Goal: Task Accomplishment & Management: Use online tool/utility

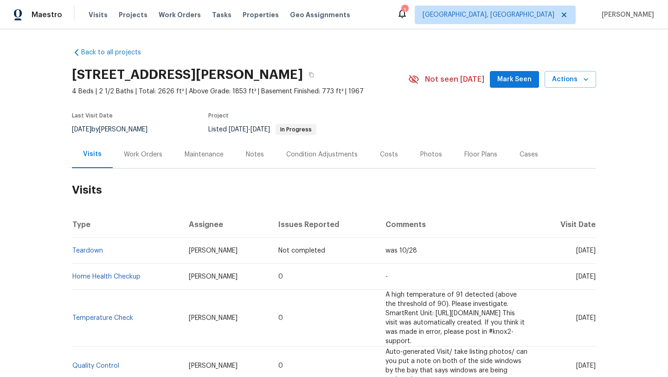
click at [197, 152] on div "Maintenance" at bounding box center [204, 154] width 39 height 9
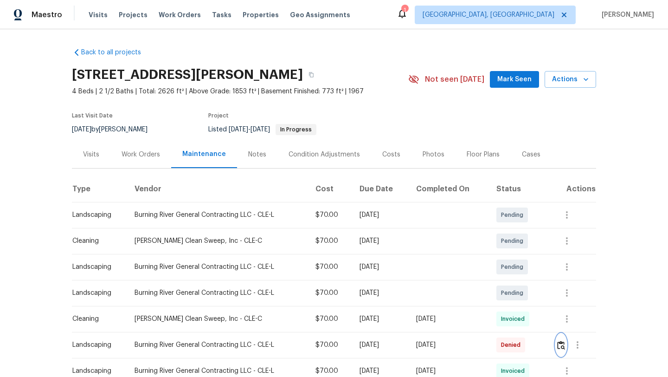
click at [564, 345] on img "button" at bounding box center [561, 344] width 8 height 9
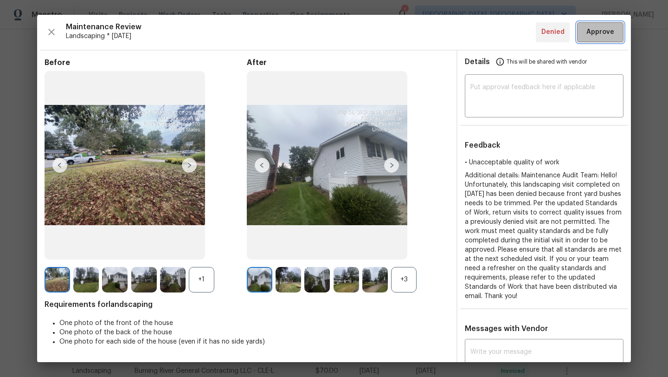
click at [600, 30] on span "Approve" at bounding box center [600, 32] width 28 height 12
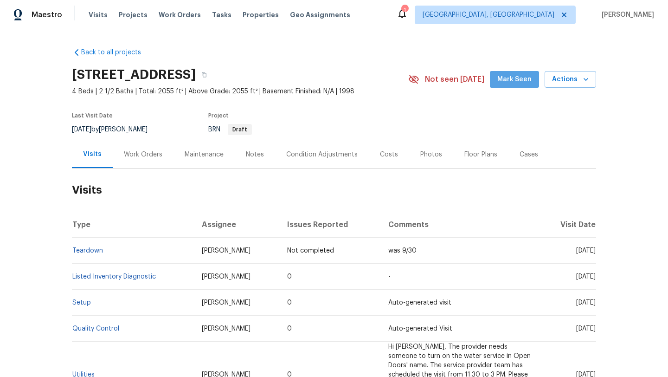
click at [538, 83] on button "Mark Seen" at bounding box center [514, 79] width 49 height 17
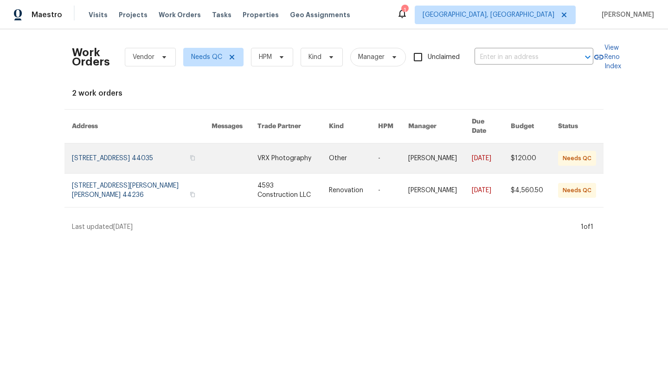
click at [154, 148] on link at bounding box center [142, 158] width 140 height 30
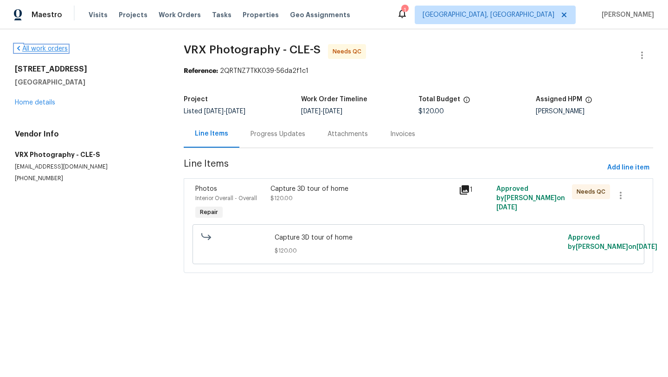
click at [45, 48] on link "All work orders" at bounding box center [41, 48] width 53 height 6
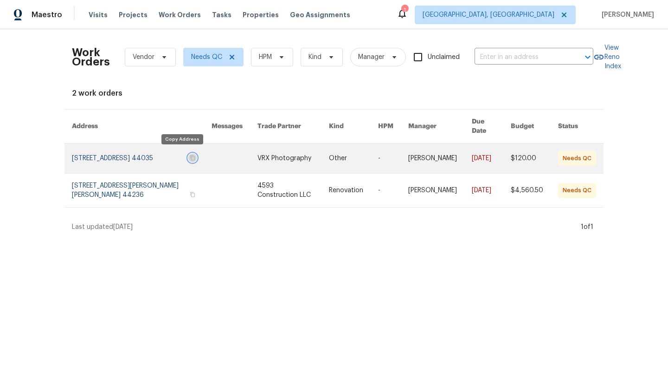
click at [191, 155] on icon "button" at bounding box center [193, 157] width 5 height 5
click at [126, 147] on link at bounding box center [142, 158] width 140 height 30
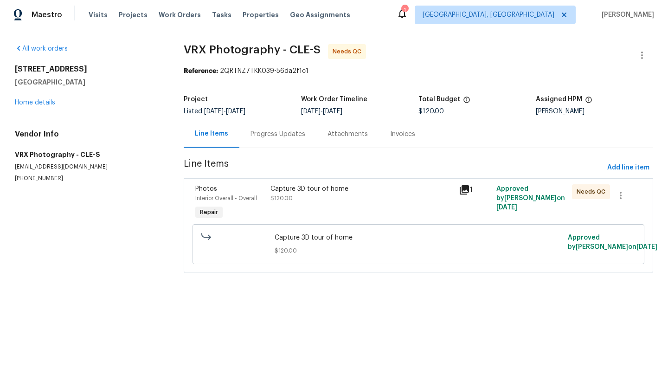
click at [301, 195] on div "Capture 3D tour of home $120.00" at bounding box center [361, 193] width 183 height 19
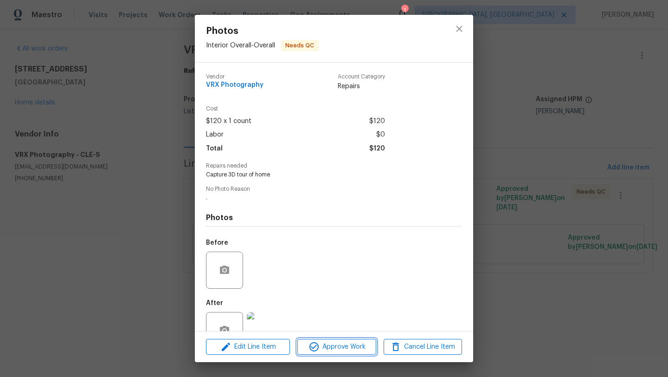
click at [335, 340] on button "Approve Work" at bounding box center [336, 347] width 78 height 16
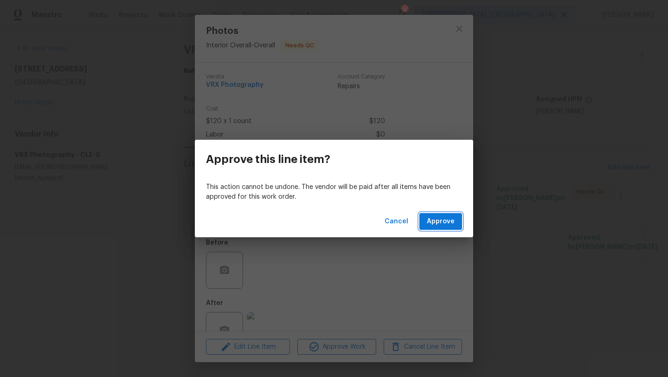
click at [431, 225] on span "Approve" at bounding box center [441, 222] width 28 height 12
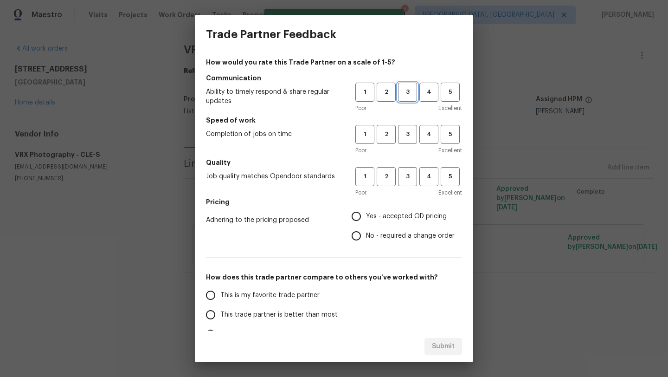
click at [407, 91] on span "3" at bounding box center [407, 92] width 17 height 11
click at [408, 131] on span "3" at bounding box center [407, 134] width 17 height 11
click at [408, 176] on span "3" at bounding box center [407, 176] width 17 height 11
click at [353, 215] on input "Yes - accepted OD pricing" at bounding box center [356, 215] width 19 height 19
radio input "true"
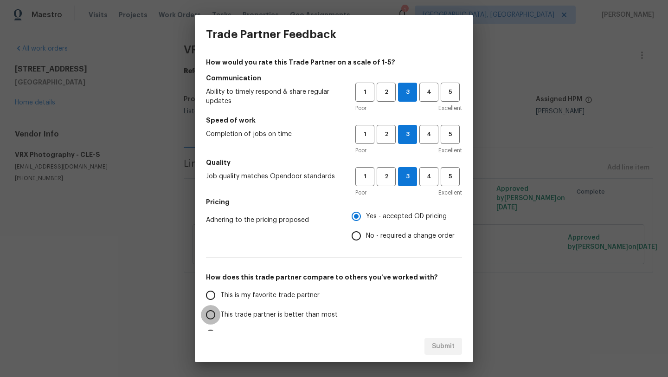
click at [218, 311] on input "This trade partner is better than most" at bounding box center [210, 314] width 19 height 19
click at [450, 348] on span "Submit" at bounding box center [443, 346] width 23 height 12
radio input "true"
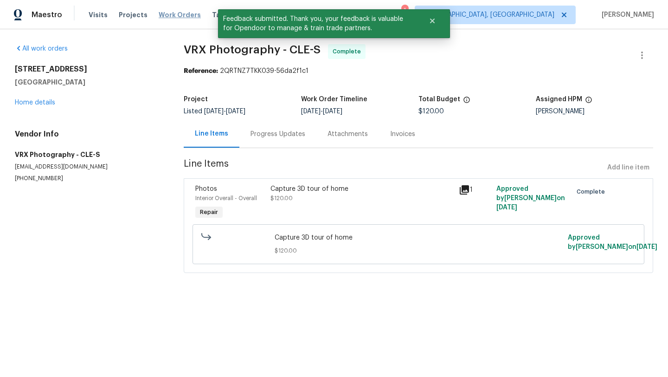
click at [166, 19] on span "Work Orders" at bounding box center [180, 14] width 42 height 9
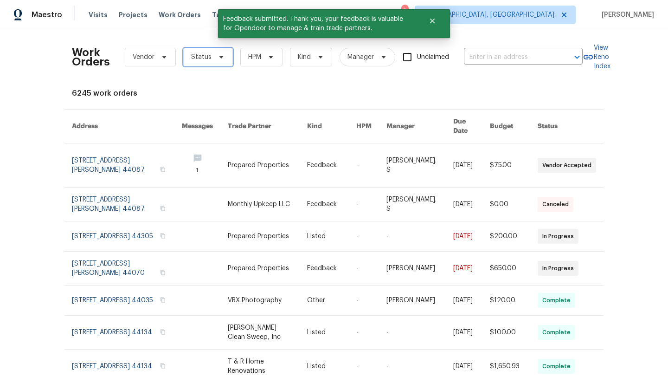
click at [212, 54] on span "Status" at bounding box center [208, 57] width 50 height 19
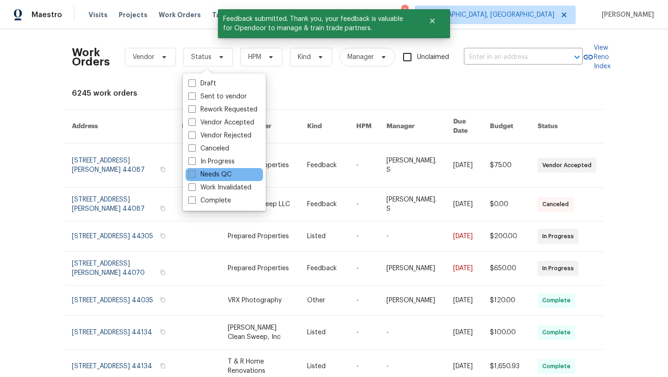
click at [230, 170] on label "Needs QC" at bounding box center [209, 174] width 43 height 9
click at [194, 170] on input "Needs QC" at bounding box center [191, 173] width 6 height 6
checkbox input "true"
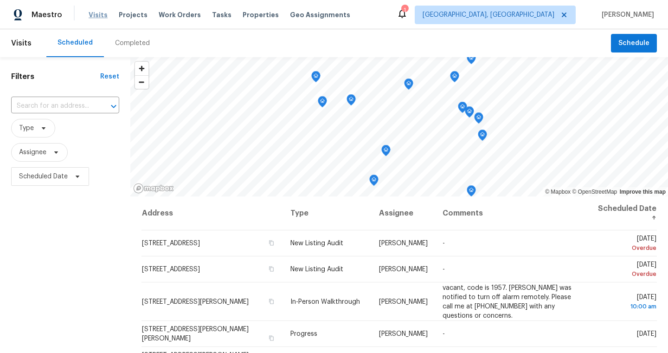
click at [93, 16] on span "Visits" at bounding box center [98, 14] width 19 height 9
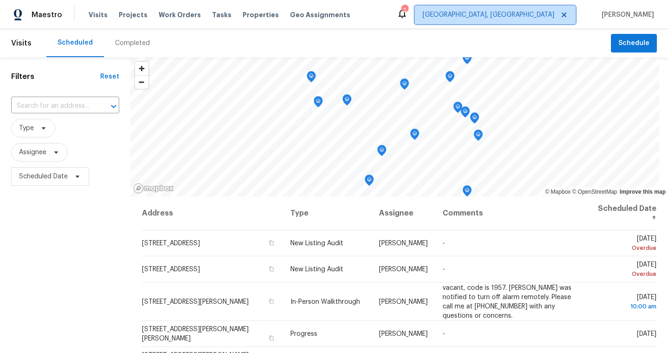
click at [524, 19] on span "[GEOGRAPHIC_DATA], [GEOGRAPHIC_DATA]" at bounding box center [489, 14] width 132 height 9
click at [446, 16] on div "Maestro Visits Projects Work Orders Tasks Properties Geo Assignments 2 Clevelan…" at bounding box center [334, 14] width 668 height 29
click at [521, 13] on span "[GEOGRAPHIC_DATA], [GEOGRAPHIC_DATA]" at bounding box center [489, 14] width 132 height 9
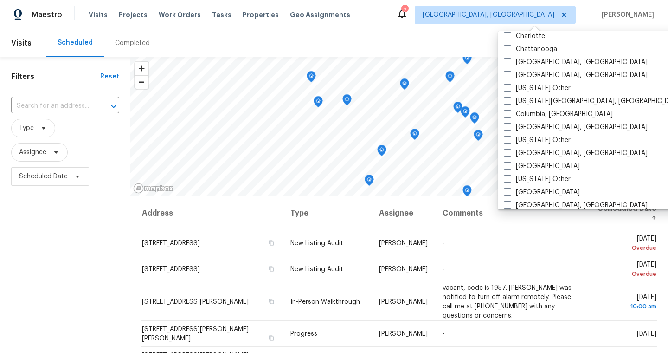
scroll to position [216, 0]
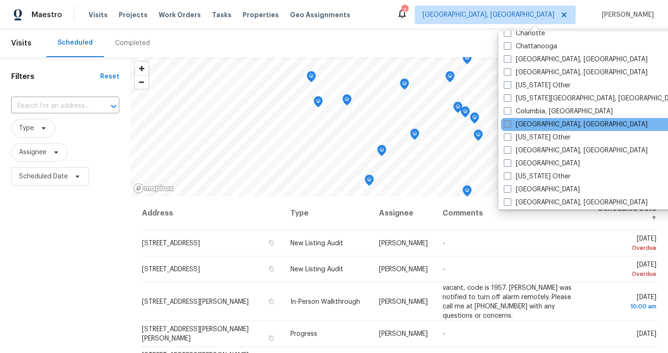
click at [508, 122] on span at bounding box center [507, 123] width 7 height 7
click at [508, 122] on input "[GEOGRAPHIC_DATA], [GEOGRAPHIC_DATA]" at bounding box center [507, 123] width 6 height 6
checkbox input "true"
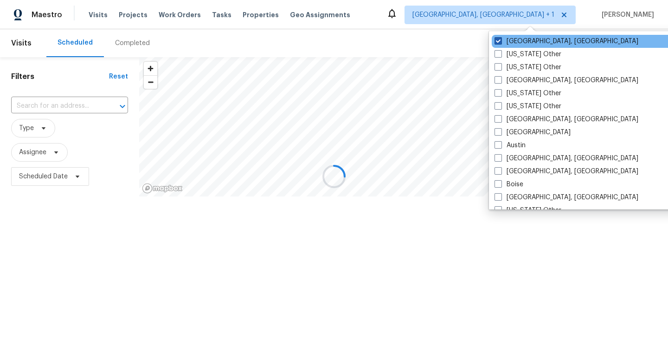
click at [501, 39] on span at bounding box center [497, 40] width 7 height 7
click at [501, 39] on input "Cleveland, OH" at bounding box center [497, 40] width 6 height 6
checkbox input "false"
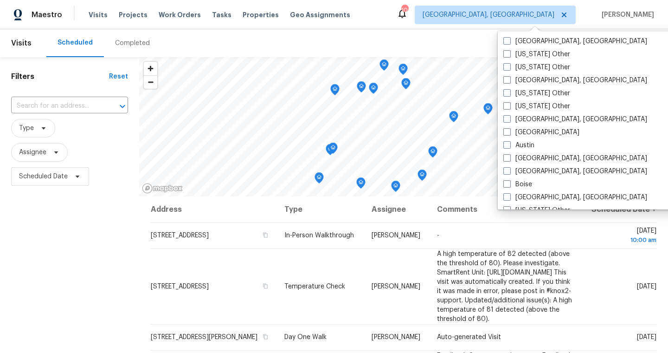
click at [354, 33] on div "Scheduled Completed" at bounding box center [328, 43] width 565 height 28
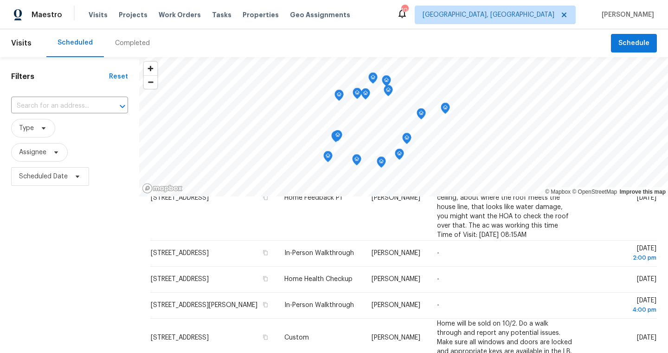
scroll to position [195, 0]
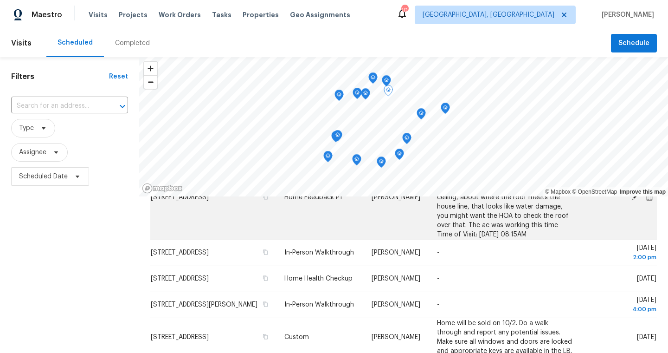
click at [227, 216] on td "[STREET_ADDRESS]" at bounding box center [213, 196] width 127 height 85
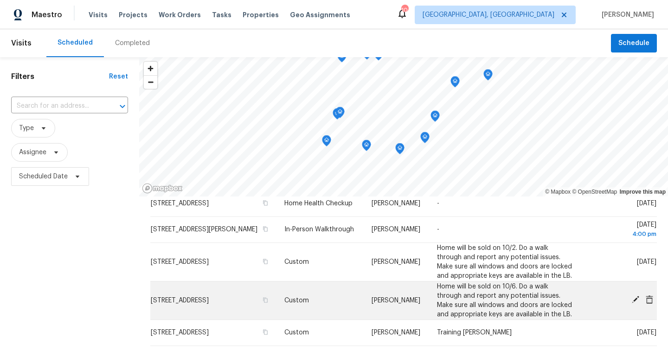
scroll to position [273, 0]
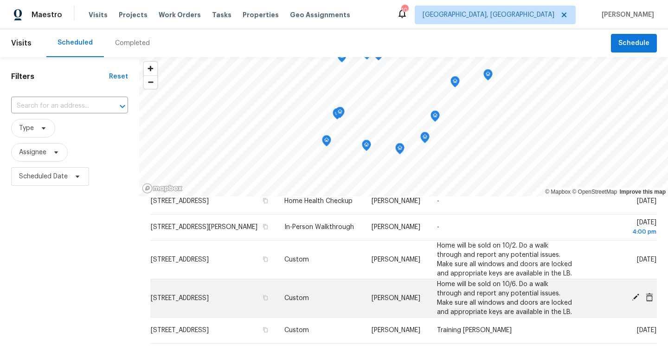
click at [186, 306] on td "[STREET_ADDRESS]" at bounding box center [213, 297] width 127 height 39
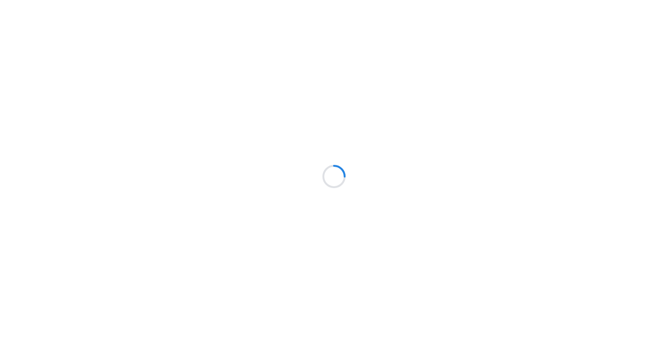
click at [282, 142] on div at bounding box center [334, 176] width 668 height 353
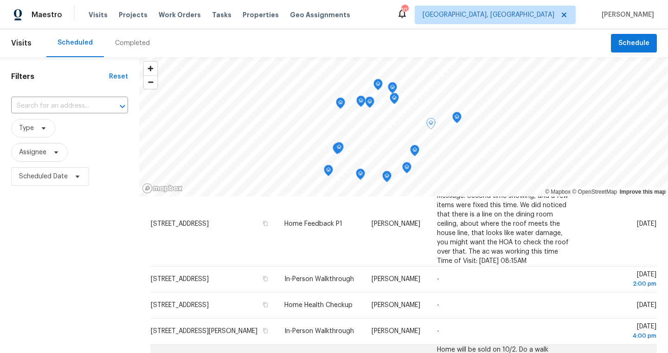
scroll to position [168, 0]
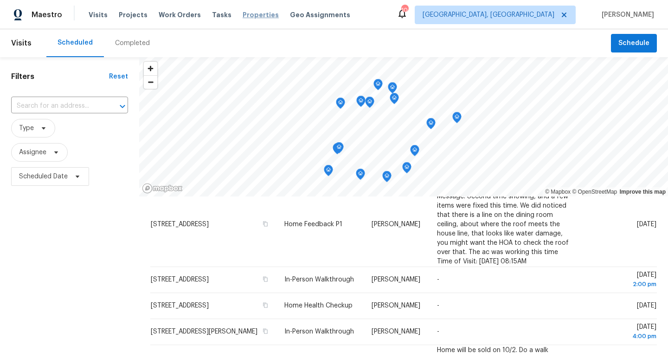
click at [246, 16] on span "Properties" at bounding box center [261, 14] width 36 height 9
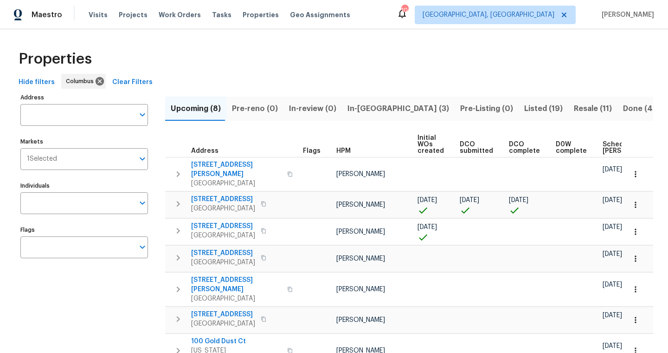
click at [364, 107] on span "In-reno (3)" at bounding box center [398, 108] width 102 height 13
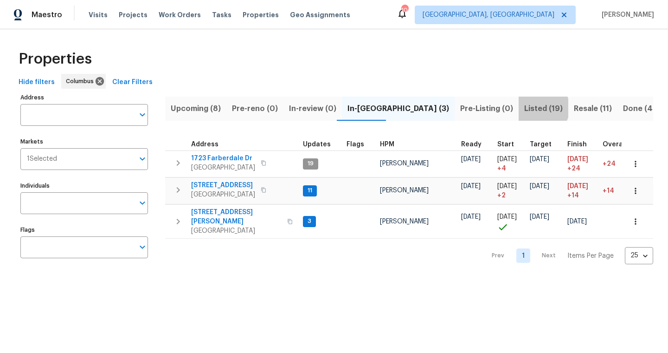
click at [524, 108] on span "Listed (19)" at bounding box center [543, 108] width 39 height 13
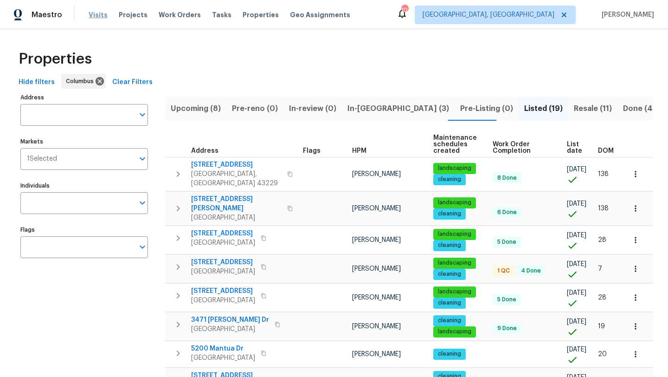
click at [102, 15] on span "Visits" at bounding box center [98, 14] width 19 height 9
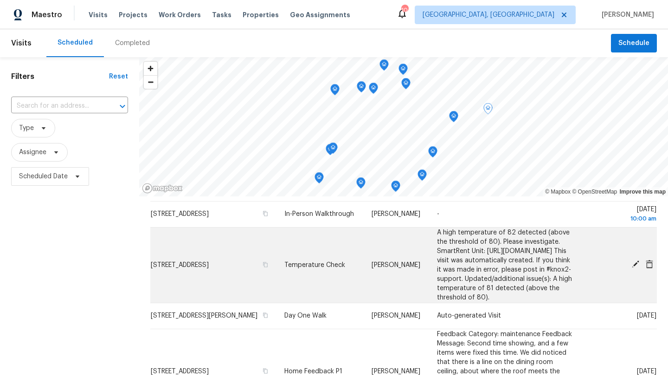
scroll to position [24, 0]
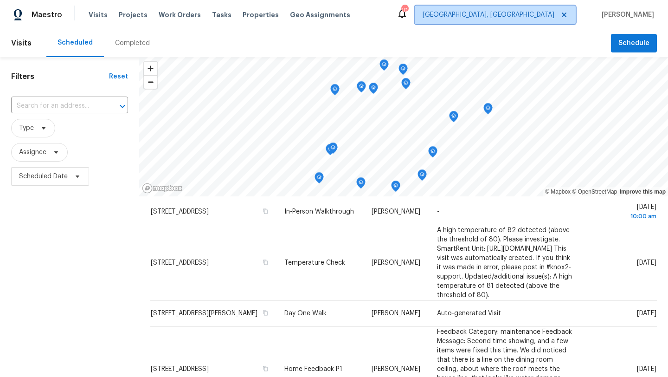
click at [533, 18] on span "Columbus, OH" at bounding box center [489, 14] width 132 height 9
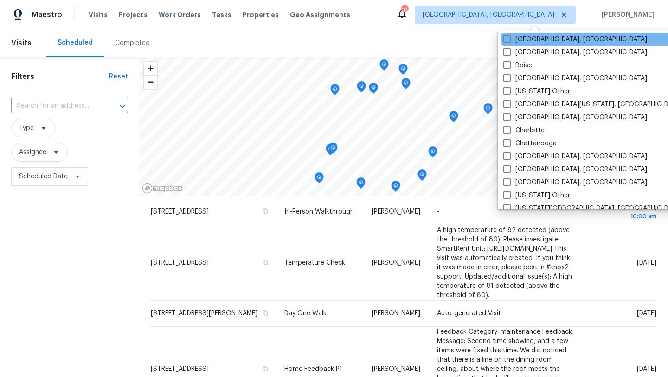
scroll to position [127, 0]
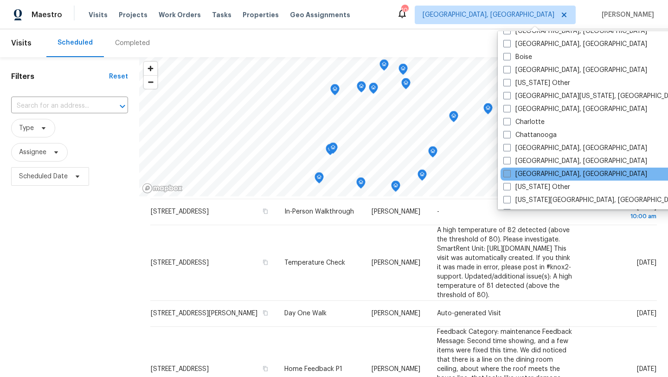
click at [507, 175] on span at bounding box center [506, 173] width 7 height 7
click at [507, 175] on input "[GEOGRAPHIC_DATA], [GEOGRAPHIC_DATA]" at bounding box center [506, 172] width 6 height 6
checkbox input "true"
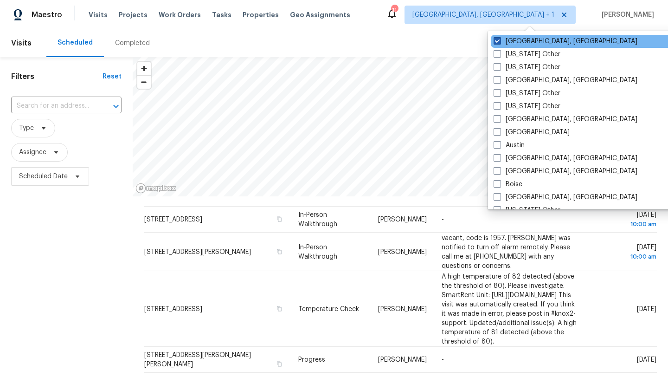
click at [497, 43] on span at bounding box center [497, 40] width 7 height 7
click at [497, 43] on input "Columbus, OH" at bounding box center [497, 40] width 6 height 6
checkbox input "false"
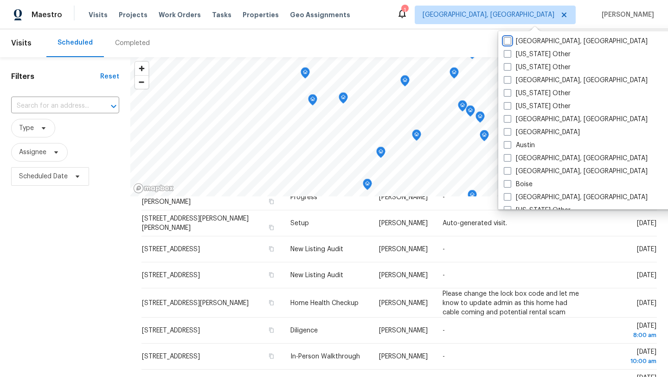
scroll to position [88, 0]
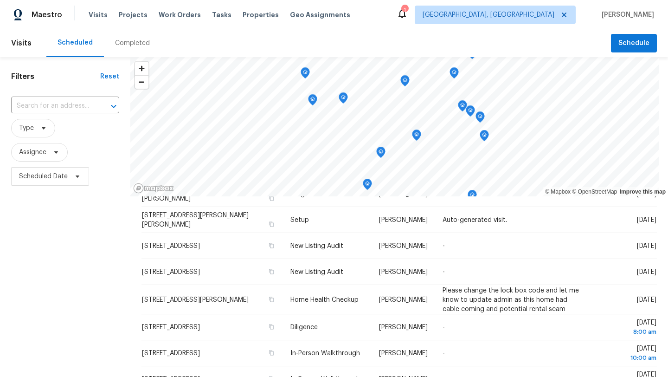
click at [362, 23] on div "Maestro Visits Projects Work Orders Tasks Properties Geo Assignments 1 Clevelan…" at bounding box center [334, 14] width 668 height 29
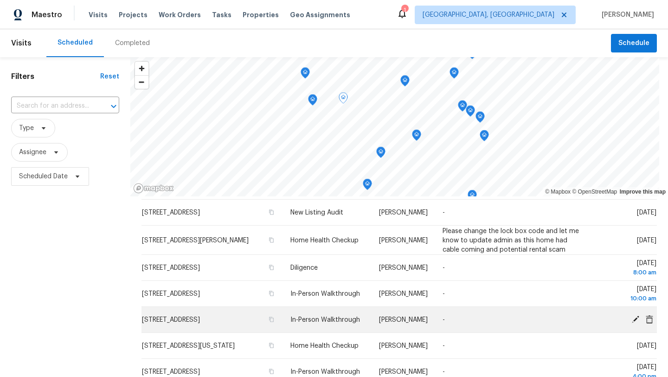
scroll to position [144, 0]
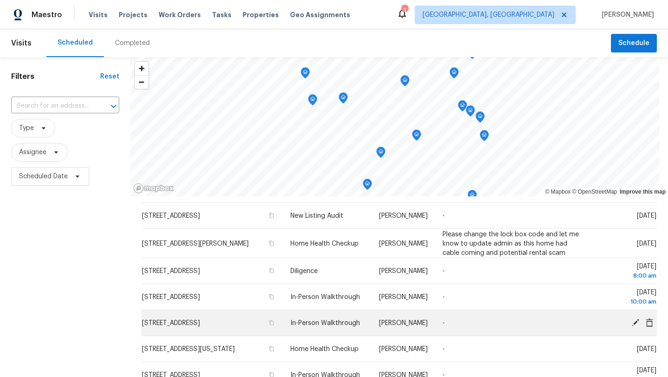
click at [634, 318] on icon at bounding box center [635, 321] width 7 height 7
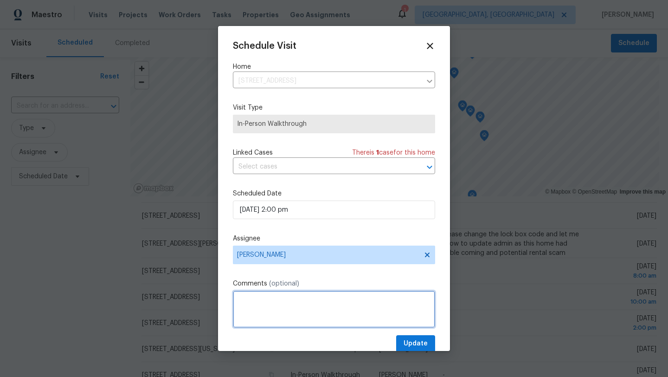
click at [293, 307] on textarea at bounding box center [334, 308] width 202 height 37
type textarea "Make sure you comment how we have a house on this street and how it is not sell…"
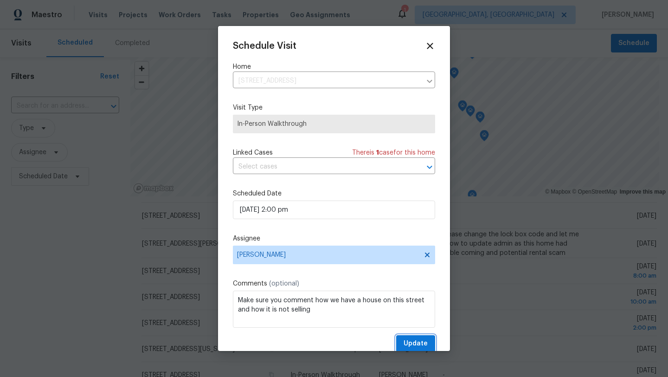
click at [419, 346] on span "Update" at bounding box center [416, 344] width 24 height 12
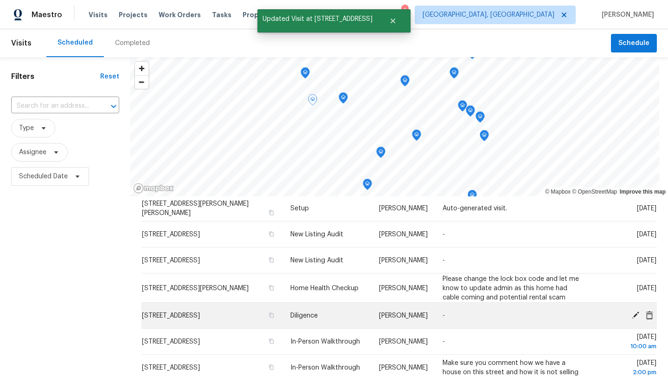
scroll to position [98, 0]
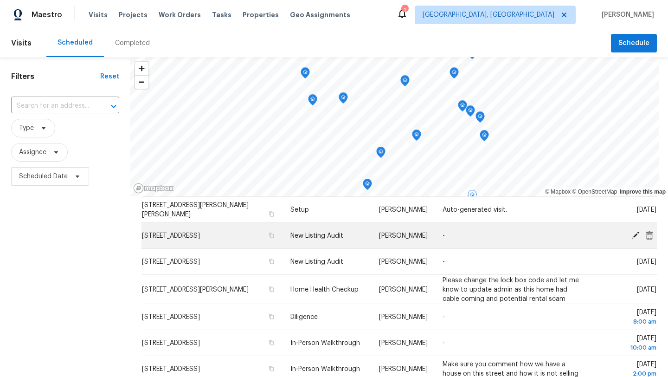
click at [178, 229] on td "970 Morningview Ave, Akron, OH 44305" at bounding box center [211, 236] width 141 height 26
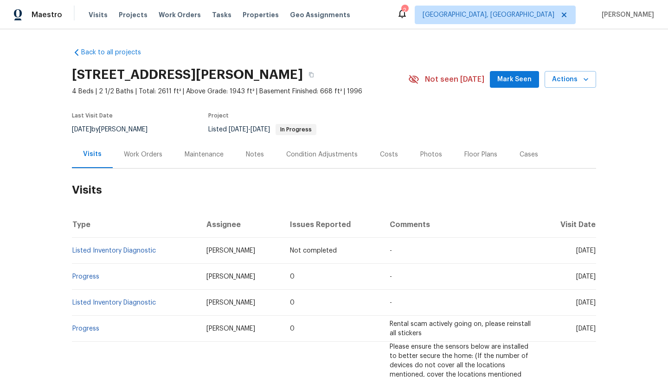
click at [503, 87] on button "Mark Seen" at bounding box center [514, 79] width 49 height 17
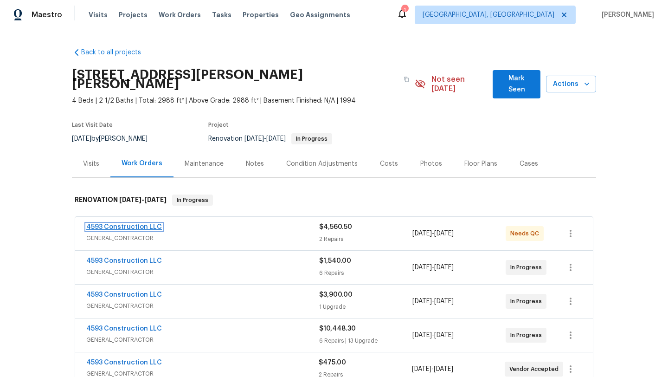
click at [125, 224] on link "4593 Construction LLC" at bounding box center [124, 227] width 76 height 6
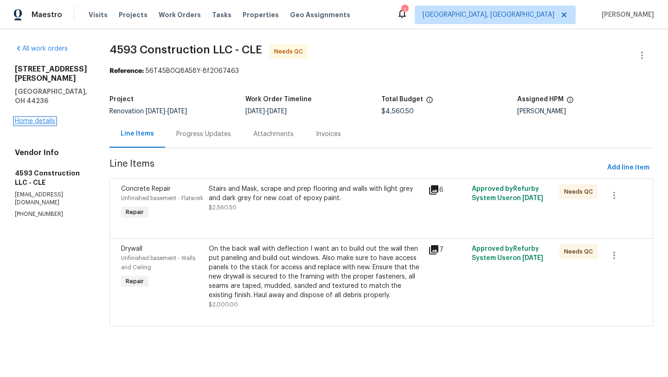
click at [46, 118] on link "Home details" at bounding box center [35, 121] width 40 height 6
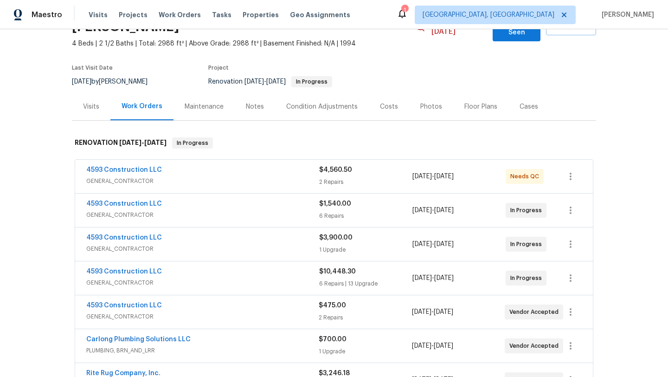
scroll to position [109, 0]
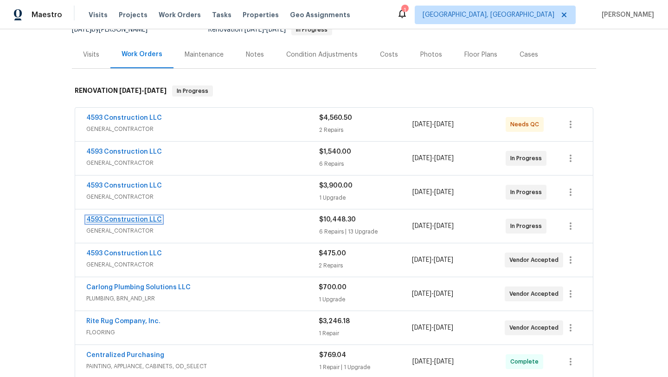
click at [144, 216] on link "4593 Construction LLC" at bounding box center [124, 219] width 76 height 6
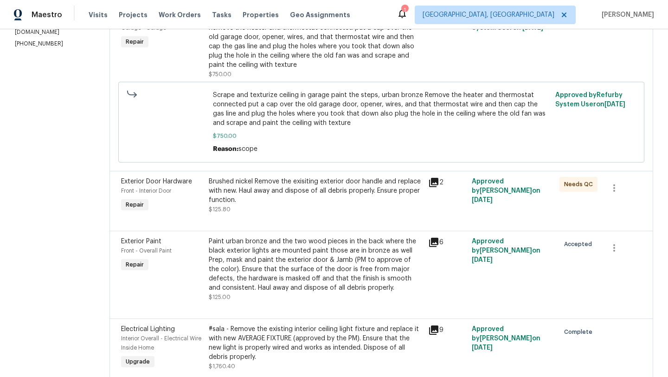
scroll to position [191, 0]
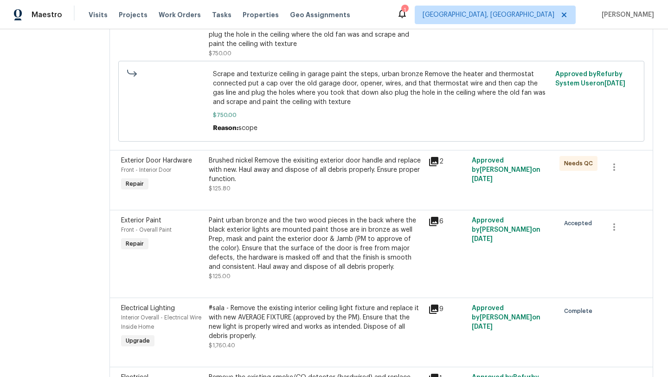
click at [292, 171] on div "Brushed nickel Remove the exisiting exterior door handle and replace with new. …" at bounding box center [316, 170] width 214 height 28
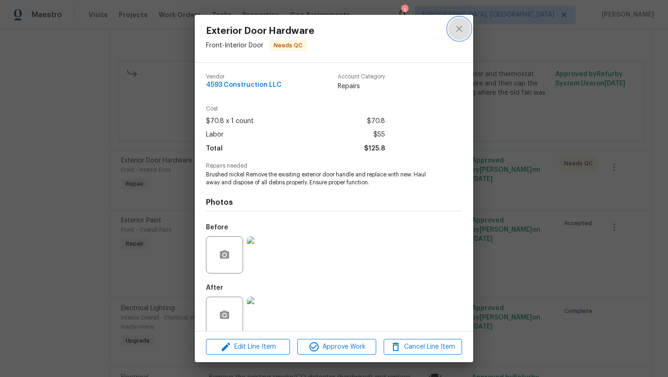
click at [461, 27] on icon "close" at bounding box center [459, 28] width 11 height 11
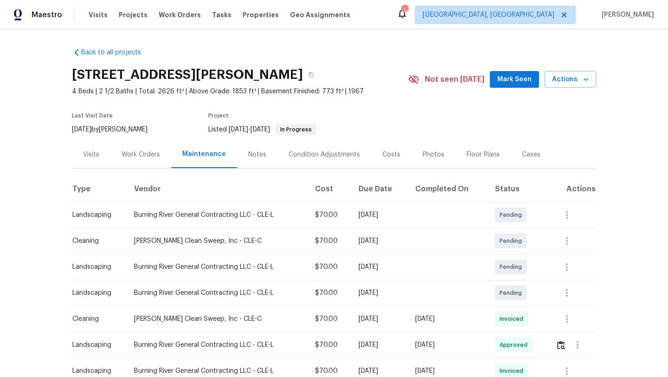
click at [143, 155] on div "Work Orders" at bounding box center [141, 154] width 39 height 9
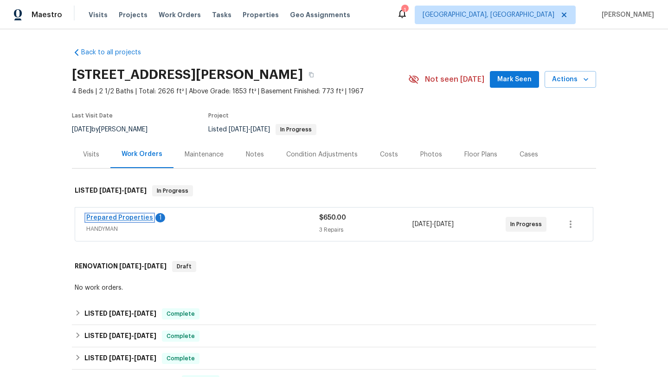
click at [126, 216] on link "Prepared Properties" at bounding box center [119, 217] width 67 height 6
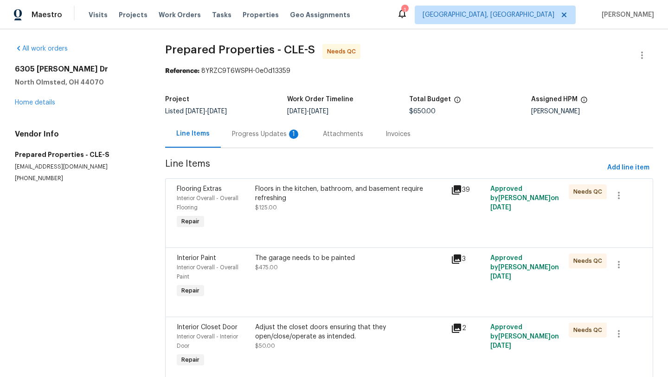
scroll to position [37, 0]
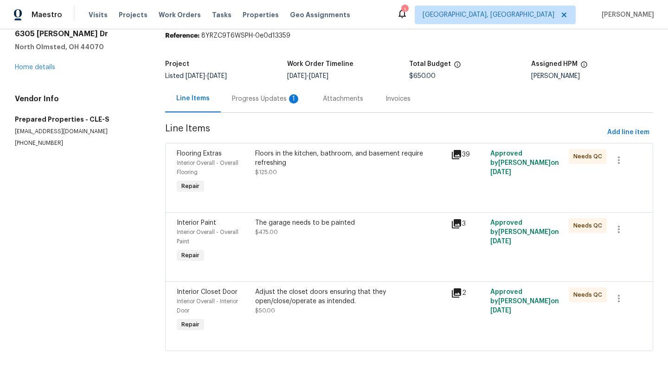
click at [288, 167] on div "Floors in the kitchen, bathroom, and basement require refreshing $125.00" at bounding box center [350, 163] width 191 height 28
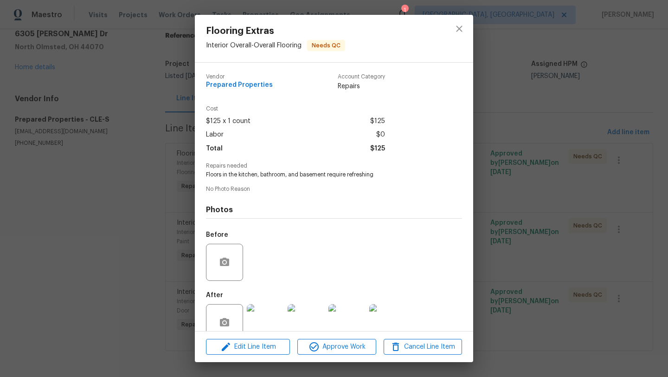
scroll to position [19, 0]
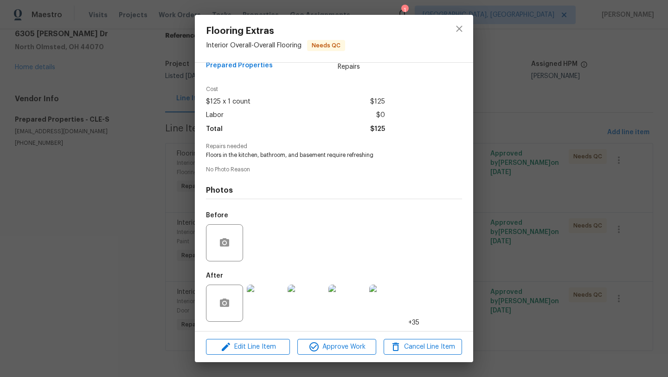
click at [273, 303] on img at bounding box center [265, 302] width 37 height 37
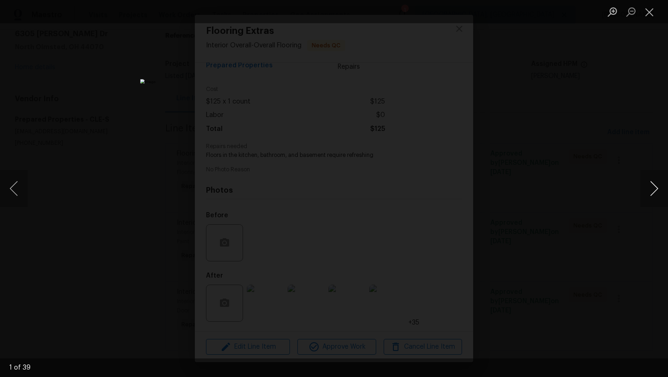
click at [650, 189] on button "Next image" at bounding box center [654, 188] width 28 height 37
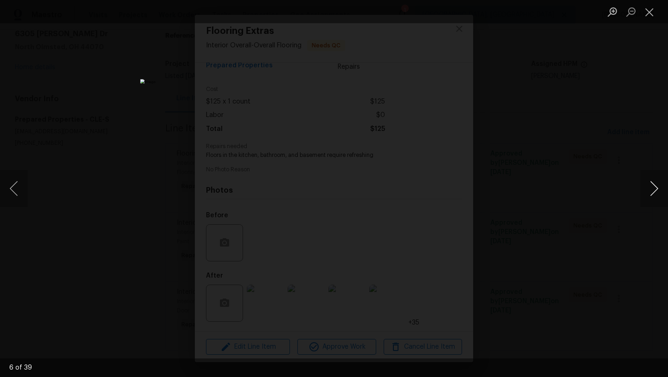
click at [650, 189] on button "Next image" at bounding box center [654, 188] width 28 height 37
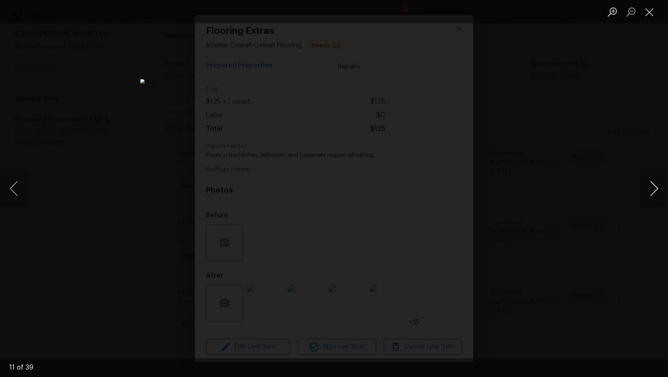
click at [650, 189] on button "Next image" at bounding box center [654, 188] width 28 height 37
click at [650, 17] on button "Close lightbox" at bounding box center [649, 12] width 19 height 16
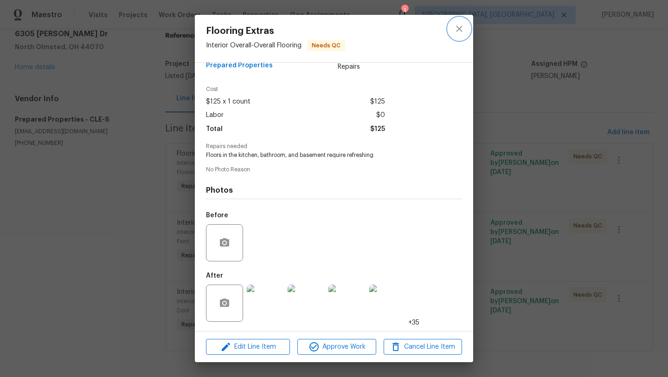
click at [459, 29] on icon "close" at bounding box center [459, 29] width 6 height 6
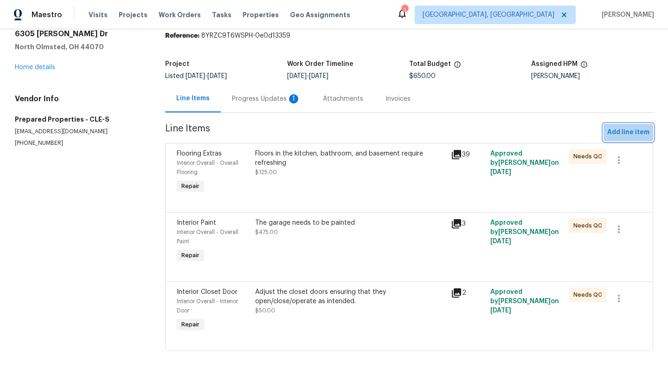
click at [621, 131] on span "Add line item" at bounding box center [628, 133] width 42 height 12
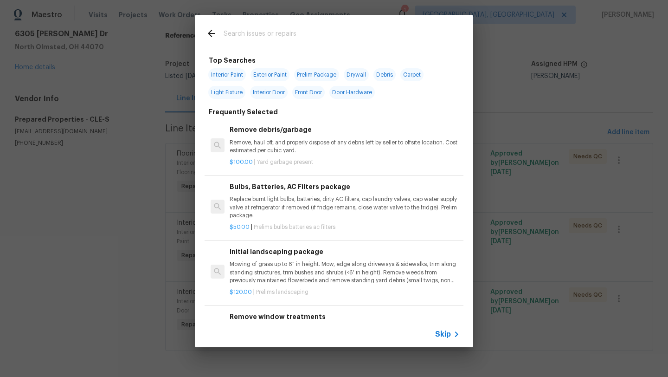
click at [269, 73] on span "Exterior Paint" at bounding box center [269, 74] width 39 height 13
type input "Exterior Paint"
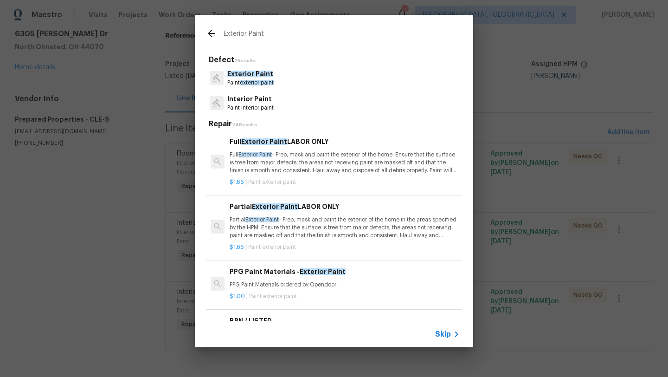
scroll to position [0, 0]
click at [241, 77] on span "Exterior Paint" at bounding box center [250, 74] width 46 height 6
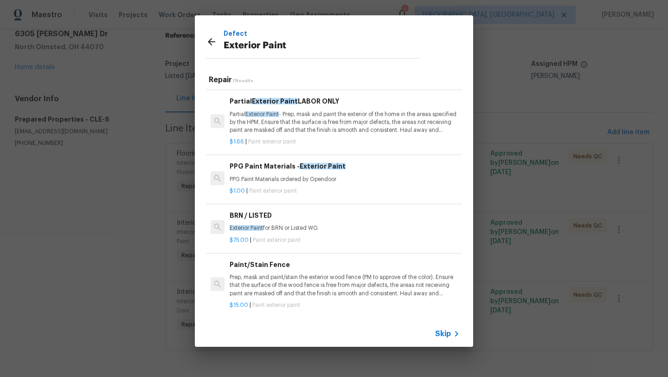
scroll to position [0, 0]
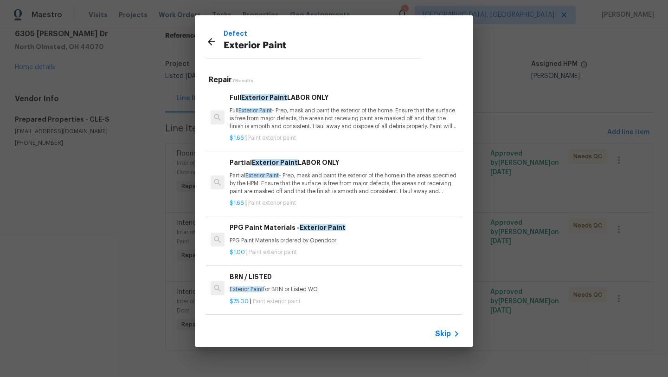
click at [319, 180] on p "Partial Exterior Paint - Prep, mask and paint the exterior of the home in the a…" at bounding box center [345, 184] width 230 height 24
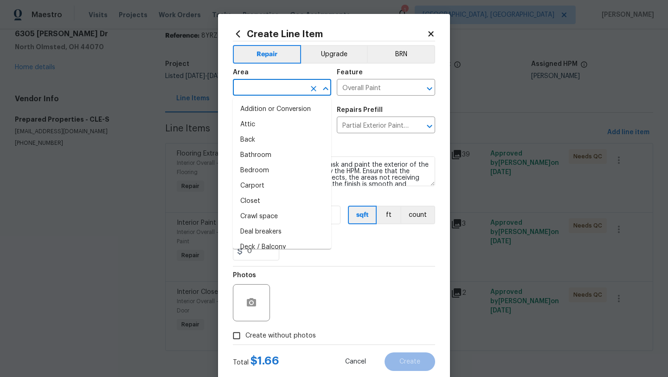
click at [247, 84] on input "text" at bounding box center [269, 88] width 72 height 14
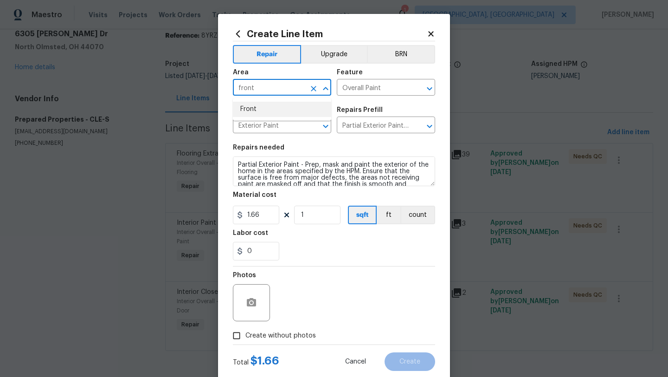
click at [255, 110] on li "Front" at bounding box center [282, 109] width 98 height 15
type input "Front"
click at [366, 127] on input "Partial Exterior Paint LABOR ONLY $1.66" at bounding box center [373, 126] width 72 height 14
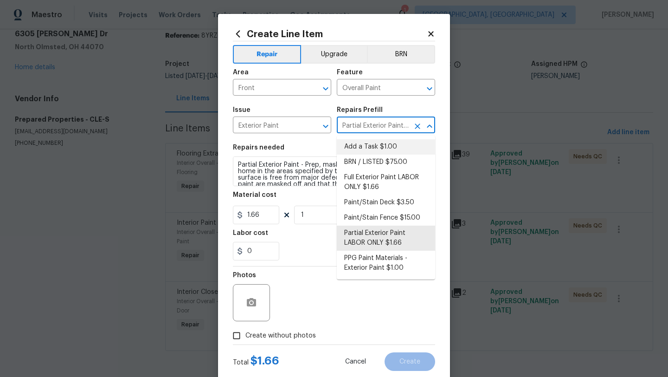
click at [374, 144] on li "Add a Task $1.00" at bounding box center [386, 146] width 98 height 15
type input "Add a Task $1.00"
type textarea "HPM to detail"
type input "1"
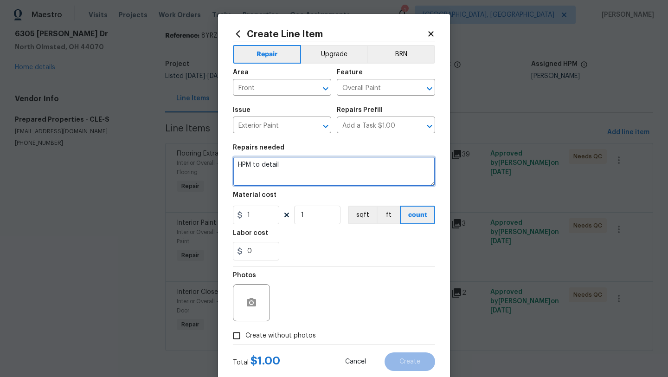
drag, startPoint x: 294, startPoint y: 165, endPoint x: 225, endPoint y: 161, distance: 69.2
click at [225, 161] on div "Create Line Item Repair Upgrade BRN Area Front ​ Feature Overall Paint ​ Issue …" at bounding box center [334, 200] width 232 height 372
type textarea "paint front door to cover the missing paint front tear down"
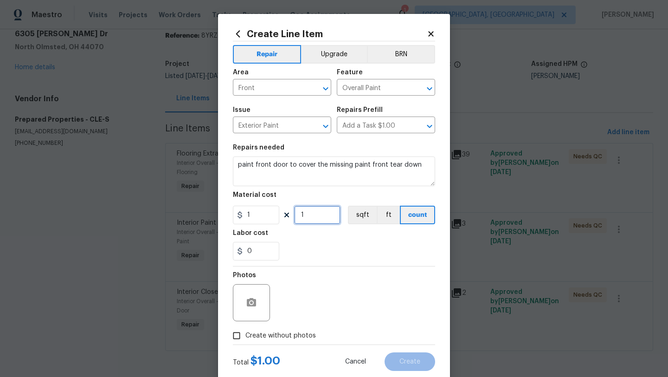
click at [312, 215] on input "1" at bounding box center [317, 214] width 46 height 19
type input "100"
click at [237, 341] on input "Create without photos" at bounding box center [237, 336] width 18 height 18
checkbox input "true"
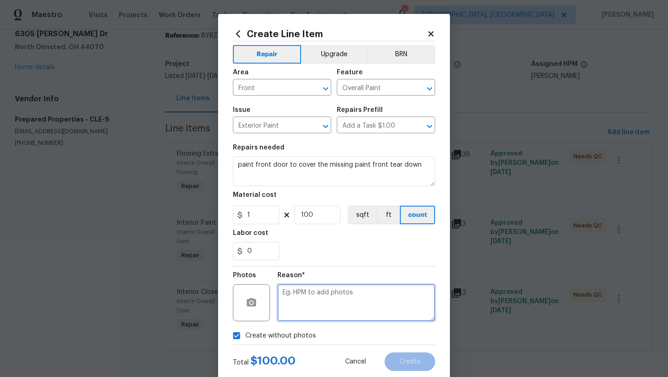
click at [315, 306] on textarea at bounding box center [356, 302] width 158 height 37
type textarea "desk"
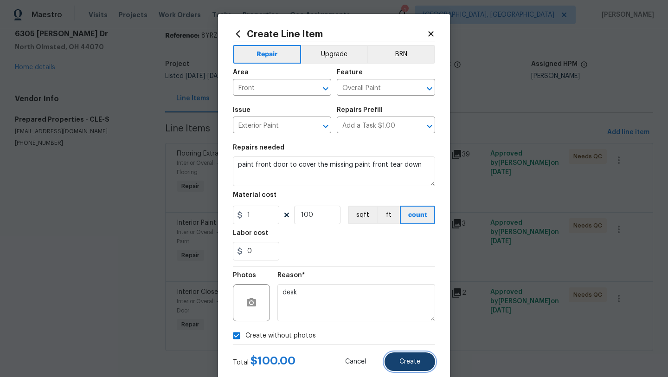
click at [394, 362] on button "Create" at bounding box center [410, 361] width 51 height 19
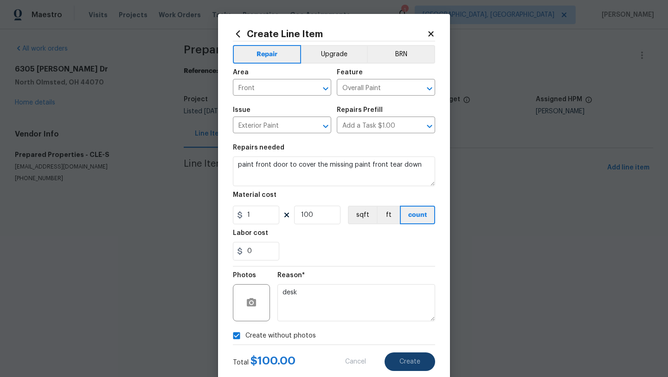
type input "0"
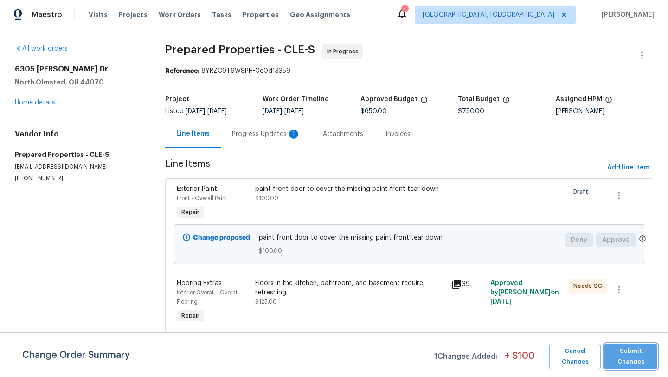
click at [631, 358] on span "Submit Changes" at bounding box center [630, 356] width 43 height 21
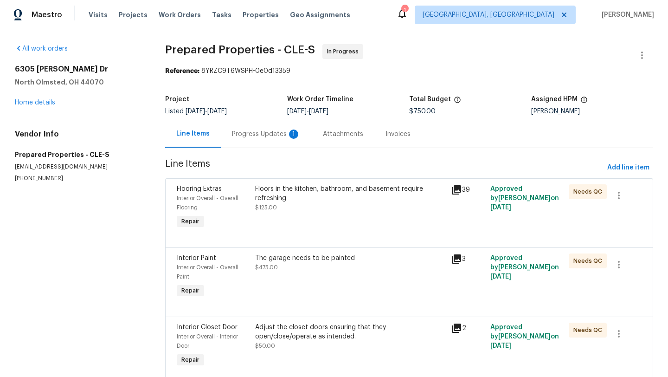
click at [255, 133] on div "Progress Updates 1" at bounding box center [266, 133] width 69 height 9
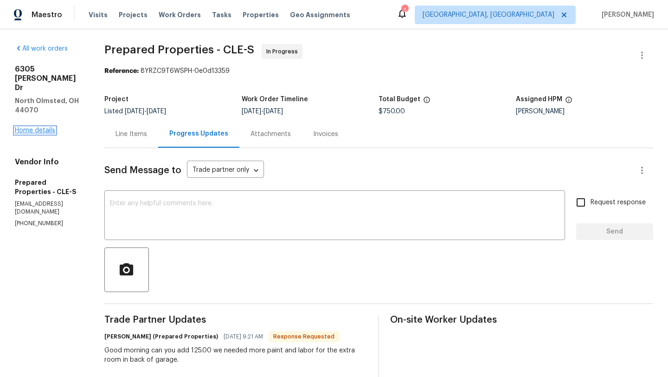
click at [43, 127] on link "Home details" at bounding box center [35, 130] width 40 height 6
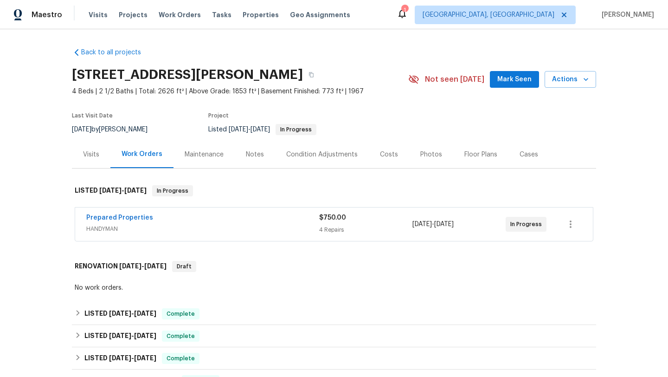
click at [246, 154] on div "Notes" at bounding box center [255, 154] width 18 height 9
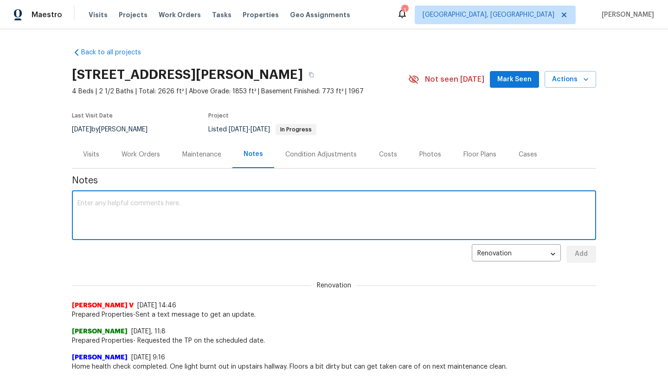
click at [164, 217] on textarea at bounding box center [333, 216] width 513 height 32
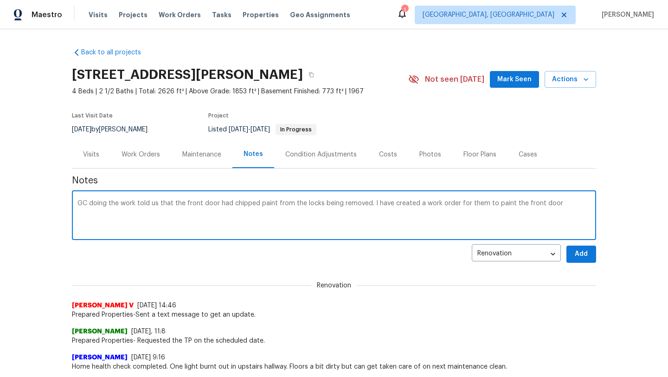
type textarea "GC doing the work told us that the front door had chipped paint from the locks …"
click at [585, 255] on span "Add" at bounding box center [581, 254] width 15 height 12
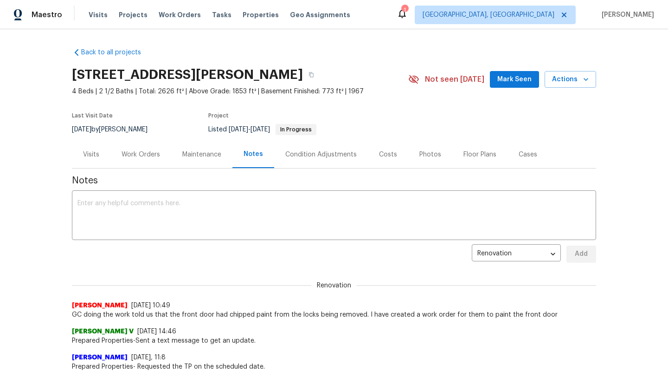
click at [523, 78] on span "Mark Seen" at bounding box center [514, 80] width 34 height 12
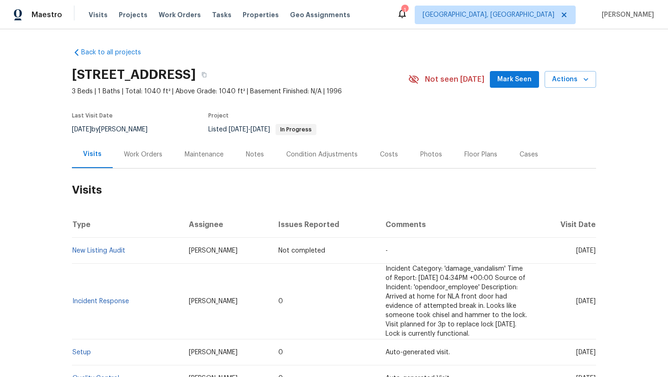
click at [136, 154] on div "Work Orders" at bounding box center [143, 154] width 39 height 9
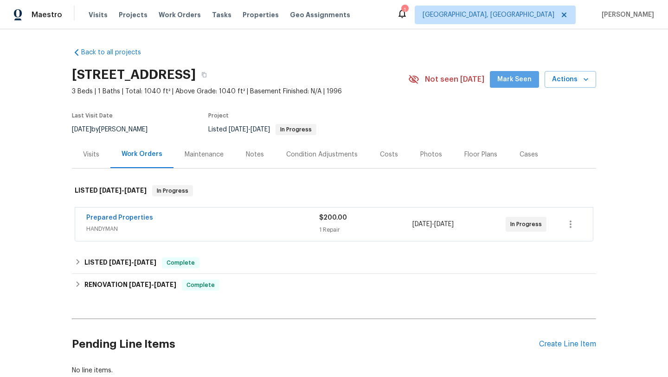
click at [528, 81] on span "Mark Seen" at bounding box center [514, 80] width 34 height 12
click at [424, 156] on div "Photos" at bounding box center [431, 154] width 22 height 9
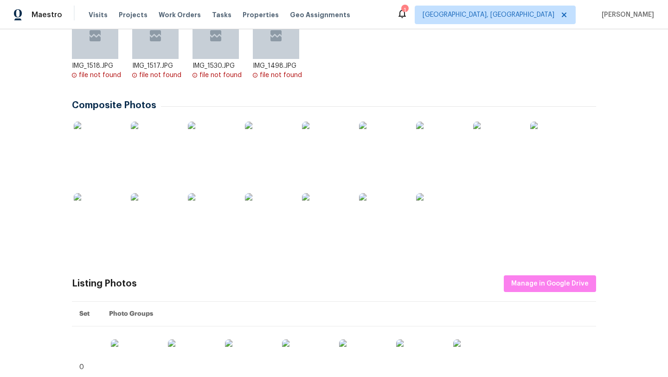
scroll to position [207, 0]
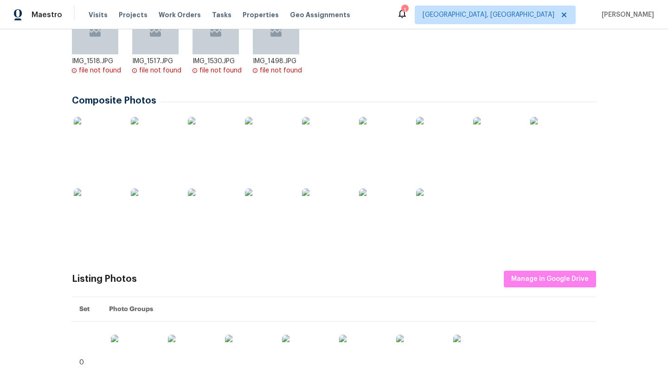
click at [100, 141] on img at bounding box center [97, 140] width 46 height 46
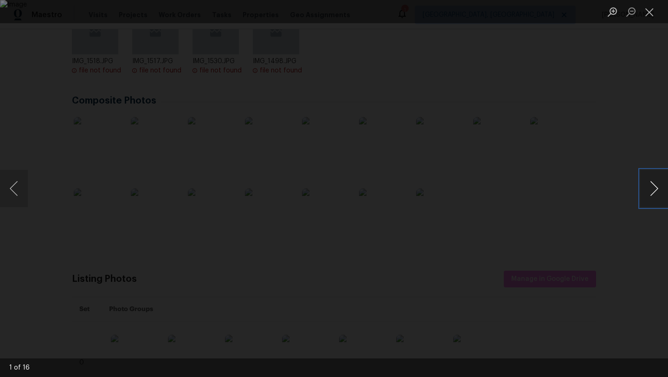
click at [650, 190] on button "Next image" at bounding box center [654, 188] width 28 height 37
click at [646, 188] on button "Next image" at bounding box center [654, 188] width 28 height 37
click at [645, 188] on button "Next image" at bounding box center [654, 188] width 28 height 37
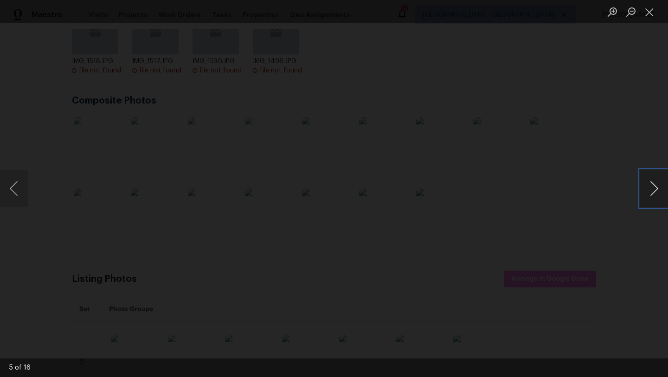
click at [657, 187] on button "Next image" at bounding box center [654, 188] width 28 height 37
click at [657, 188] on button "Next image" at bounding box center [654, 188] width 28 height 37
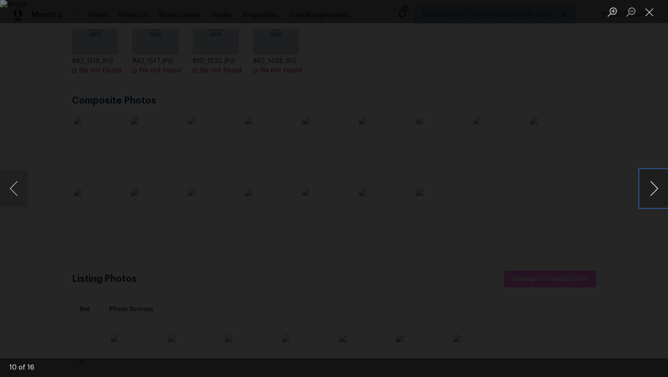
click at [657, 188] on button "Next image" at bounding box center [654, 188] width 28 height 37
click at [649, 14] on button "Close lightbox" at bounding box center [649, 12] width 19 height 16
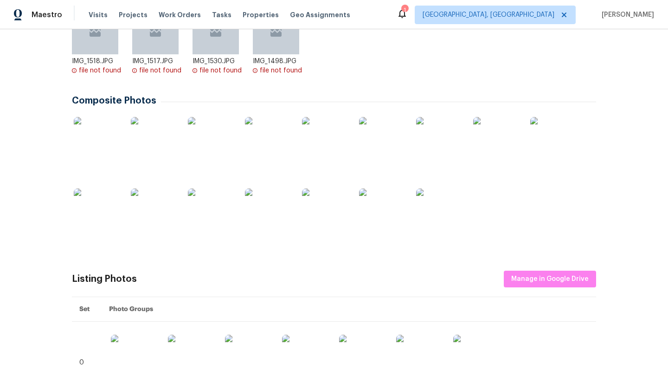
click at [320, 145] on img at bounding box center [325, 140] width 46 height 46
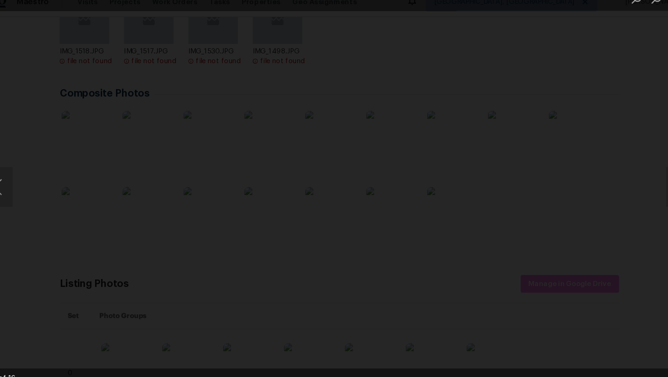
click at [295, 43] on img "Lightbox" at bounding box center [386, 177] width 1117 height 630
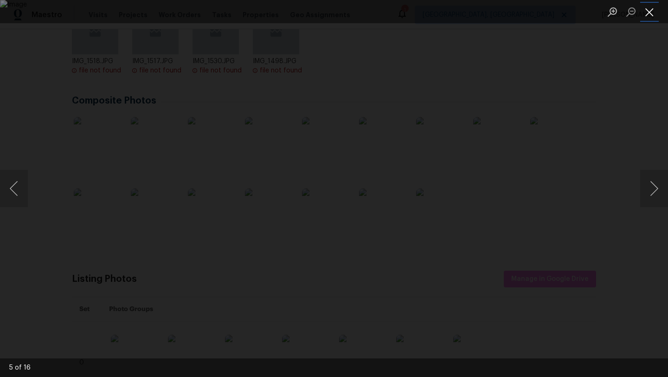
click at [650, 13] on button "Close lightbox" at bounding box center [649, 12] width 19 height 16
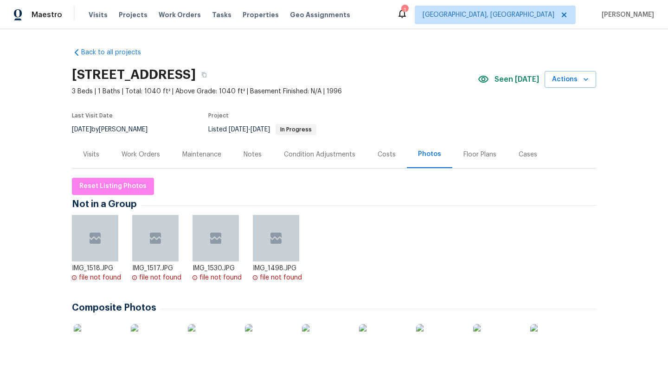
click at [139, 152] on div "Work Orders" at bounding box center [141, 154] width 39 height 9
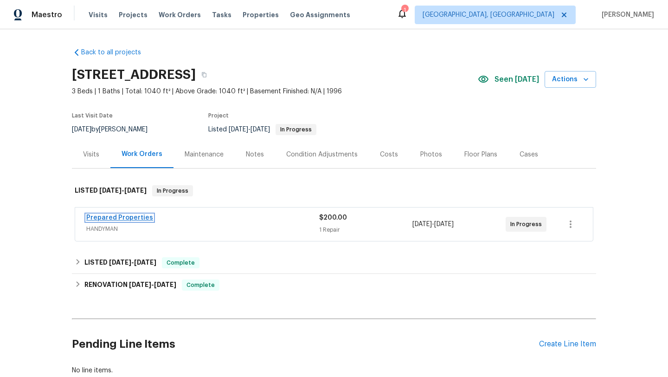
click at [123, 217] on link "Prepared Properties" at bounding box center [119, 217] width 67 height 6
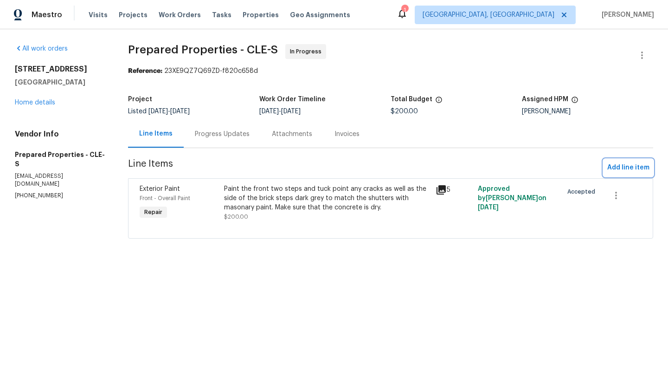
click at [629, 165] on span "Add line item" at bounding box center [628, 168] width 42 height 12
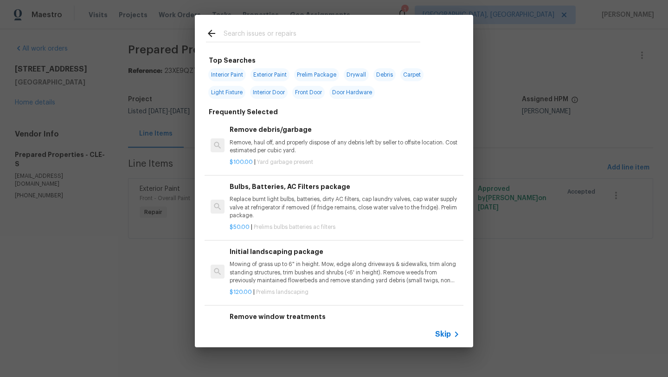
click at [261, 76] on span "Exterior Paint" at bounding box center [269, 74] width 39 height 13
type input "Exterior Paint"
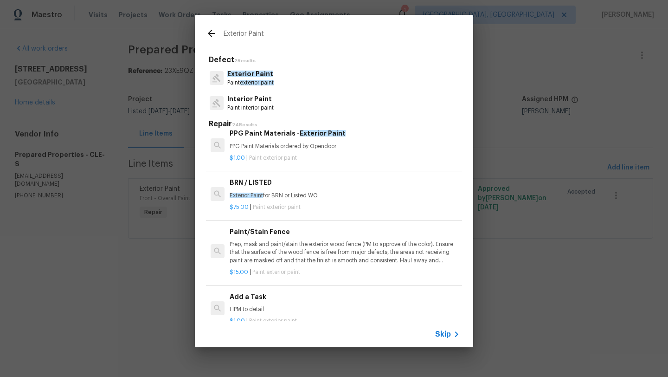
scroll to position [199, 0]
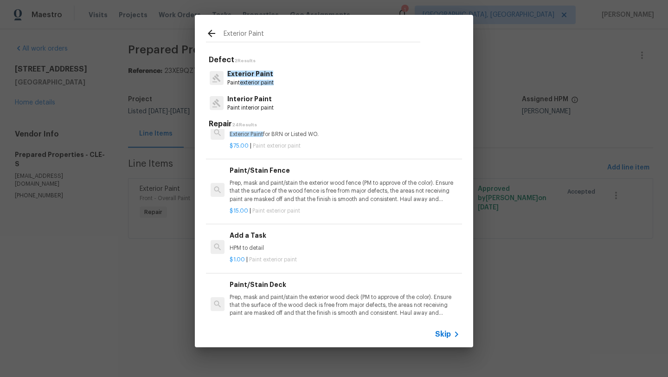
click at [250, 238] on h6 "Add a Task" at bounding box center [345, 235] width 230 height 10
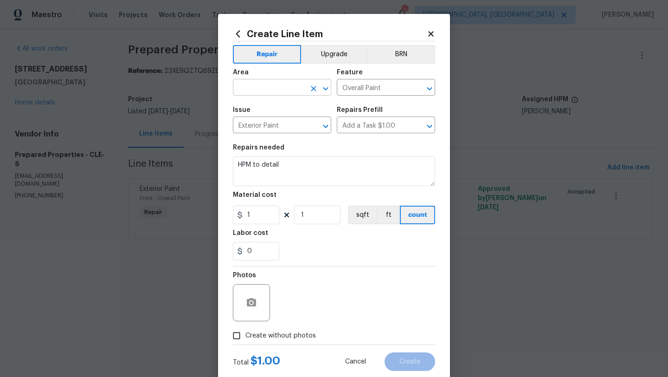
click at [256, 90] on input "text" at bounding box center [269, 88] width 72 height 14
click at [250, 104] on li "Front" at bounding box center [282, 109] width 98 height 15
type input "Front"
click at [278, 152] on div "Repairs needed" at bounding box center [334, 150] width 202 height 12
click at [282, 164] on textarea "HPM to detail" at bounding box center [334, 171] width 202 height 30
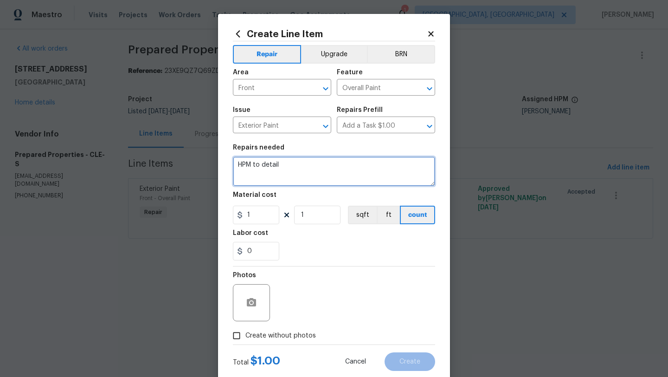
drag, startPoint x: 286, startPoint y: 167, endPoint x: 227, endPoint y: 167, distance: 58.9
click at [227, 167] on div "Create Line Item Repair Upgrade BRN Area Front ​ Feature Overall Paint ​ Issue …" at bounding box center [334, 200] width 232 height 372
type textarea "Paint the front door the same color as the steps and the front stem wall"
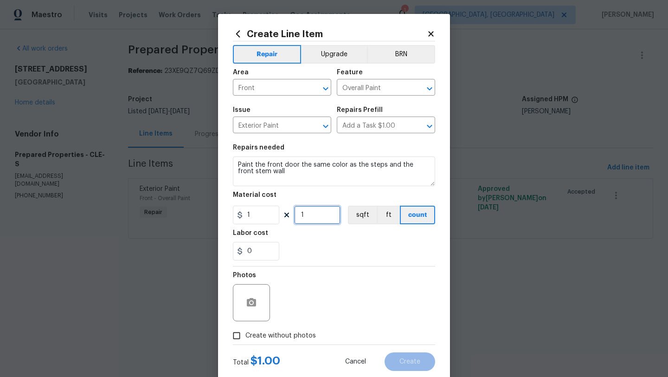
click at [309, 216] on input "1" at bounding box center [317, 214] width 46 height 19
type input "200"
click at [235, 337] on input "Create without photos" at bounding box center [237, 336] width 18 height 18
checkbox input "true"
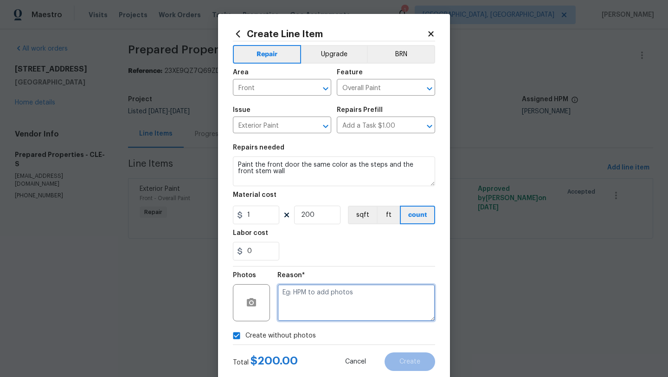
click at [340, 304] on textarea at bounding box center [356, 302] width 158 height 37
type textarea "desk"
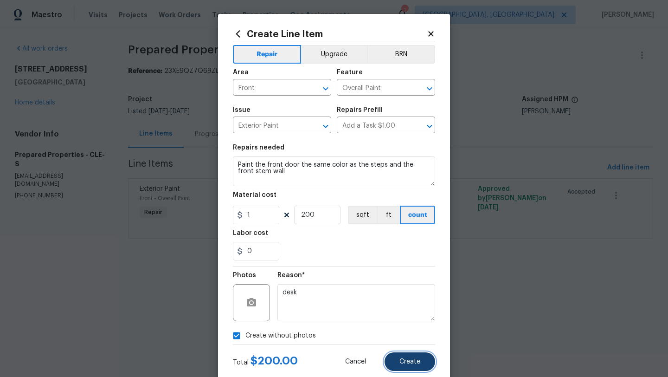
click at [417, 360] on span "Create" at bounding box center [409, 361] width 21 height 7
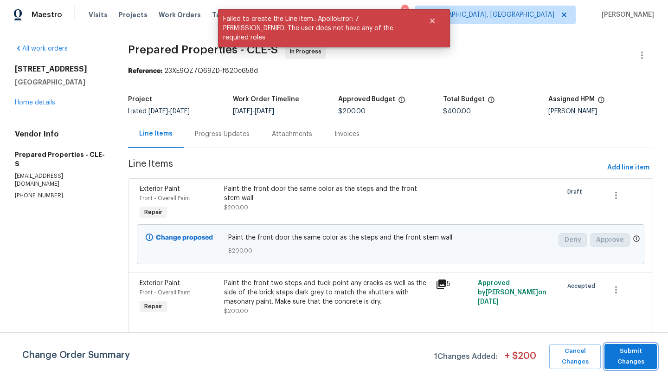
click at [620, 357] on span "Submit Changes" at bounding box center [630, 356] width 43 height 21
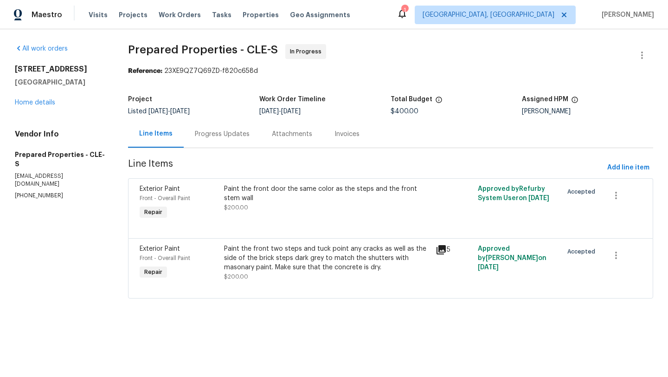
click at [278, 188] on div "Paint the front door the same color as the steps and the front stem wall" at bounding box center [327, 193] width 206 height 19
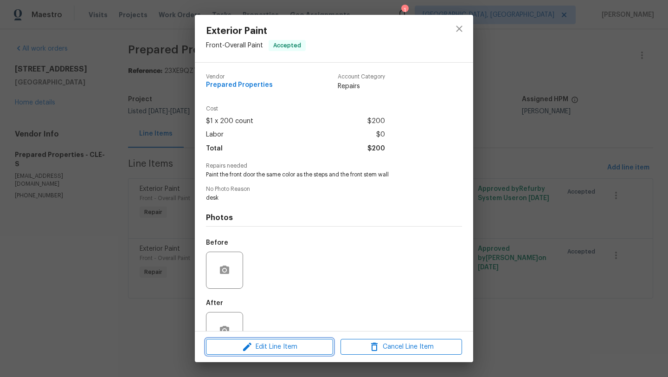
click at [237, 349] on span "Edit Line Item" at bounding box center [270, 347] width 122 height 12
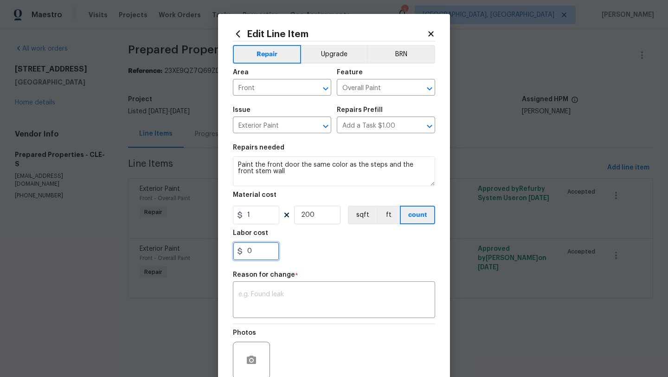
drag, startPoint x: 257, startPoint y: 252, endPoint x: 196, endPoint y: 250, distance: 61.7
click at [196, 250] on div "Edit Line Item Repair Upgrade BRN Area Front ​ Feature Overall Paint ​ Issue Ex…" at bounding box center [334, 188] width 668 height 377
type input "100"
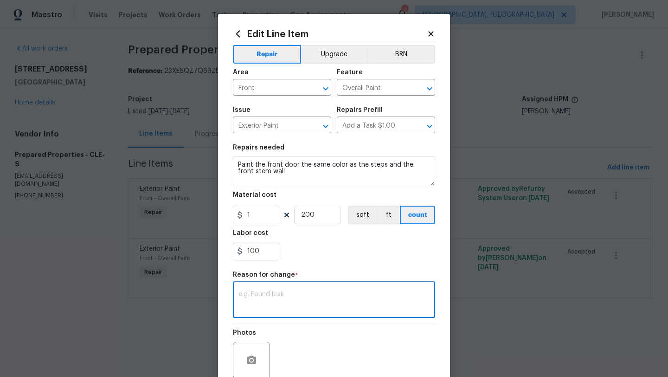
click at [250, 292] on textarea at bounding box center [333, 300] width 191 height 19
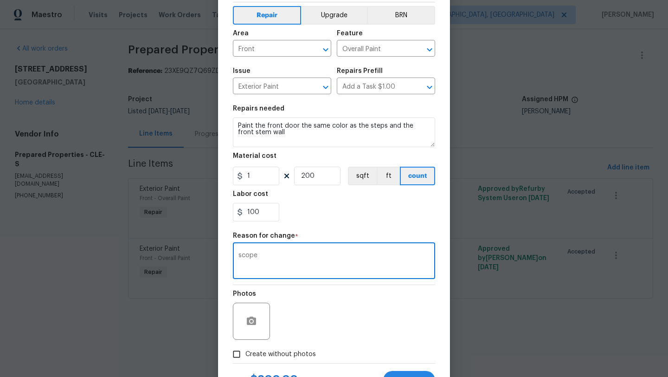
scroll to position [41, 0]
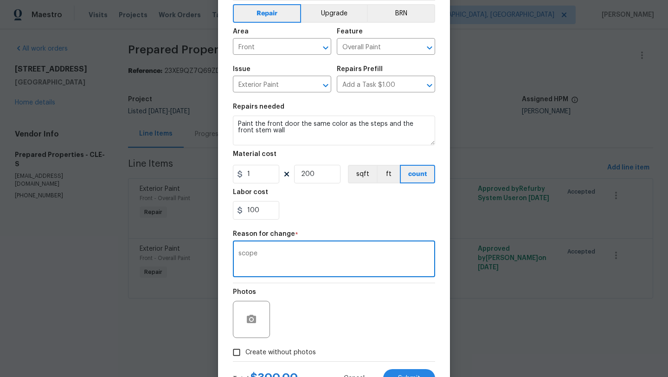
type textarea "scope"
click at [241, 352] on input "Create without photos" at bounding box center [237, 352] width 18 height 18
checkbox input "true"
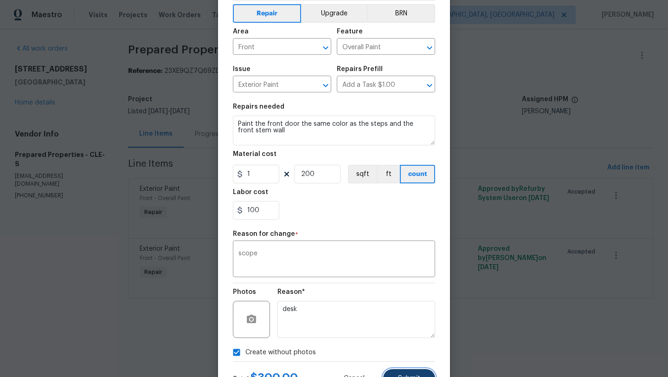
click at [404, 376] on span "Submit" at bounding box center [409, 378] width 22 height 7
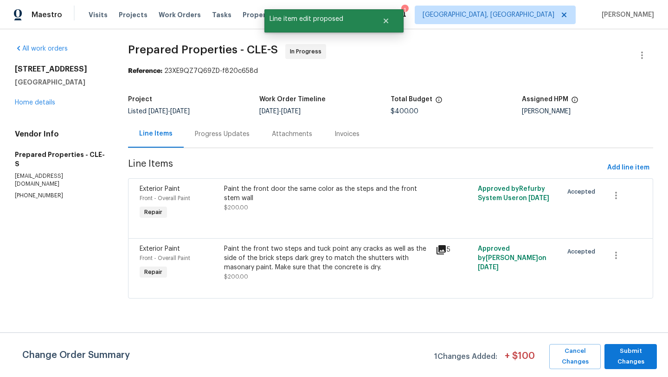
scroll to position [0, 0]
click at [623, 356] on span "Submit Changes" at bounding box center [630, 356] width 43 height 21
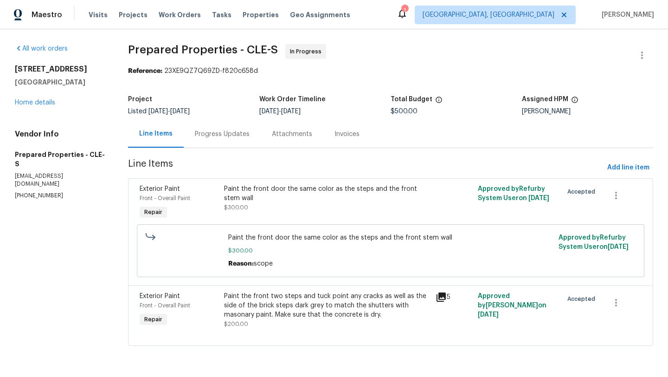
click at [234, 156] on section "Prepared Properties - CLE-S In Progress Reference: 23XE9QZ7Q69ZD-f820c658d Proj…" at bounding box center [390, 200] width 525 height 313
click at [26, 99] on link "Home details" at bounding box center [35, 102] width 40 height 6
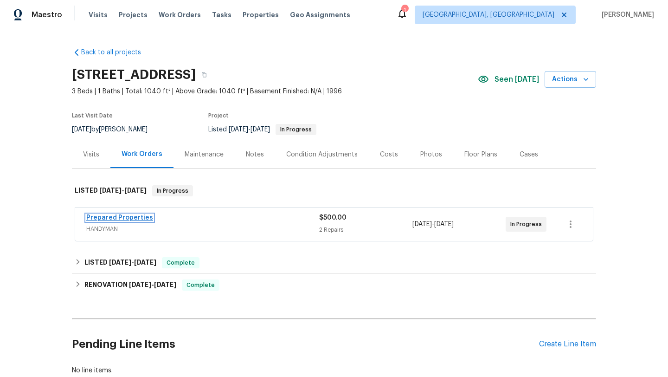
click at [119, 216] on link "Prepared Properties" at bounding box center [119, 217] width 67 height 6
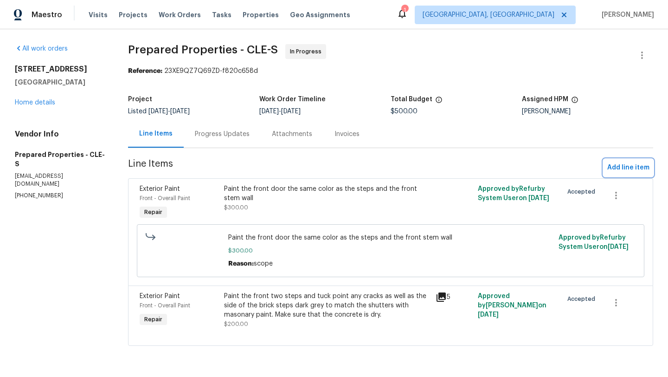
click at [618, 168] on span "Add line item" at bounding box center [628, 168] width 42 height 12
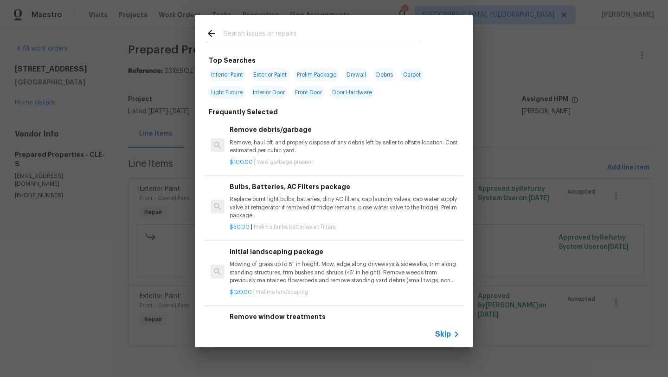
click at [253, 32] on input "text" at bounding box center [322, 35] width 197 height 14
click at [290, 203] on p "Replace burnt light bulbs, batteries, dirty AC filters, cap laundry valves, cap…" at bounding box center [345, 207] width 230 height 24
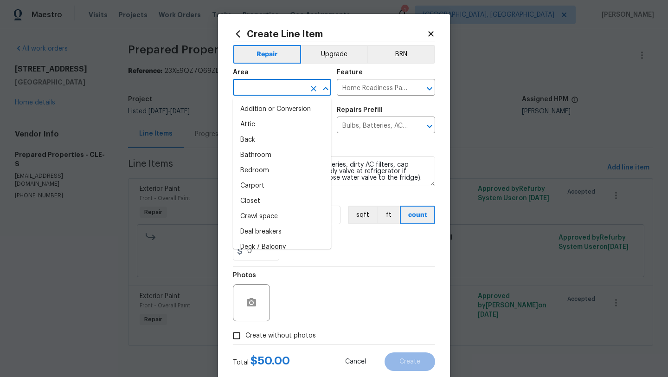
click at [264, 88] on input "text" at bounding box center [269, 88] width 72 height 14
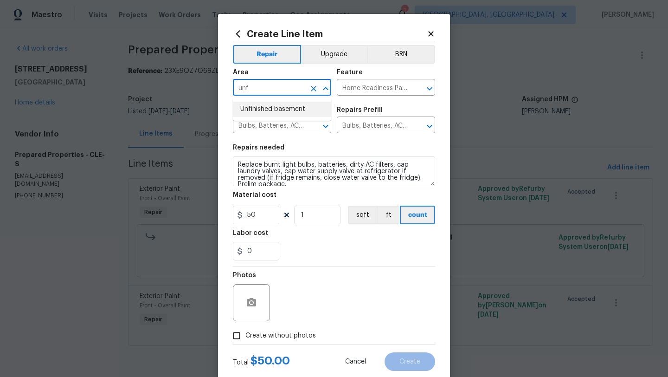
click at [269, 111] on li "Unfinished basement" at bounding box center [282, 109] width 98 height 15
type input "Unfinished basement"
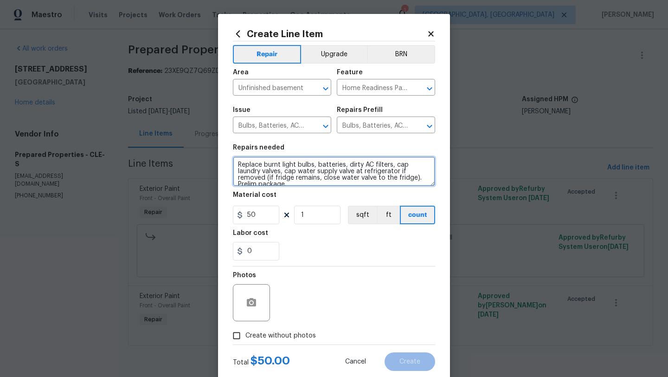
scroll to position [6, 0]
drag, startPoint x: 238, startPoint y: 163, endPoint x: 283, endPoint y: 208, distance: 63.3
click at [283, 208] on section "Repairs needed Replace burnt light bulbs, batteries, dirty AC filters, cap laun…" at bounding box center [334, 202] width 202 height 127
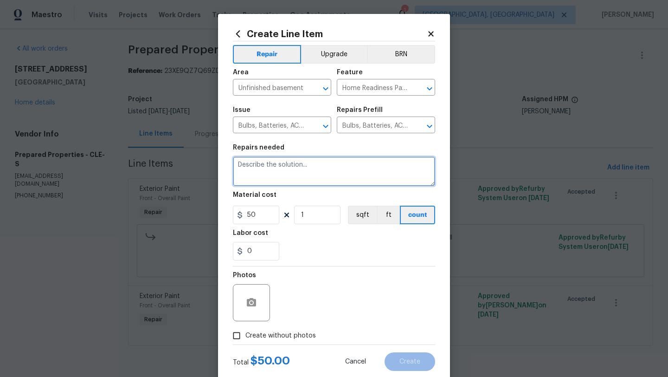
scroll to position [0, 0]
type textarea "Garden hose for the dehumidifier"
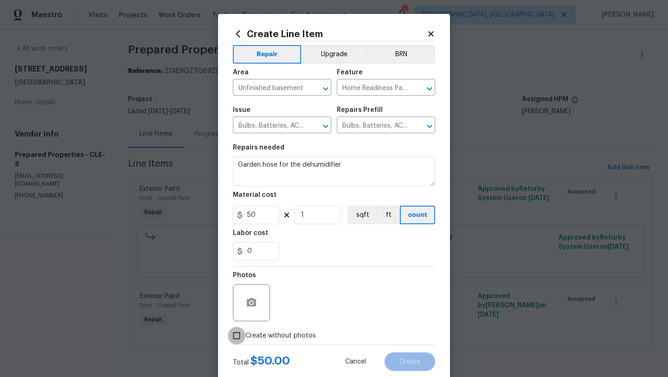
click at [234, 336] on input "Create without photos" at bounding box center [237, 336] width 18 height 18
checkbox input "true"
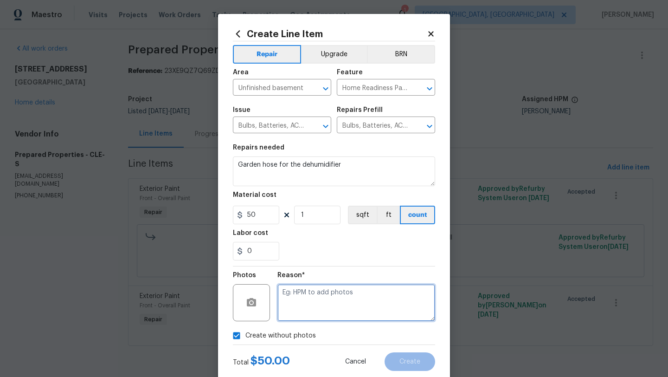
click at [326, 316] on textarea at bounding box center [356, 302] width 158 height 37
type textarea "desk"
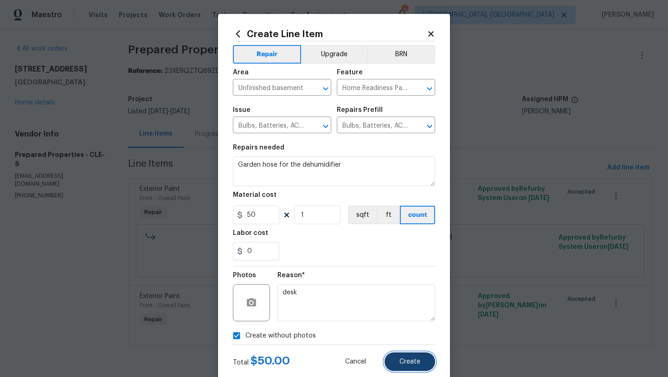
click at [412, 356] on button "Create" at bounding box center [410, 361] width 51 height 19
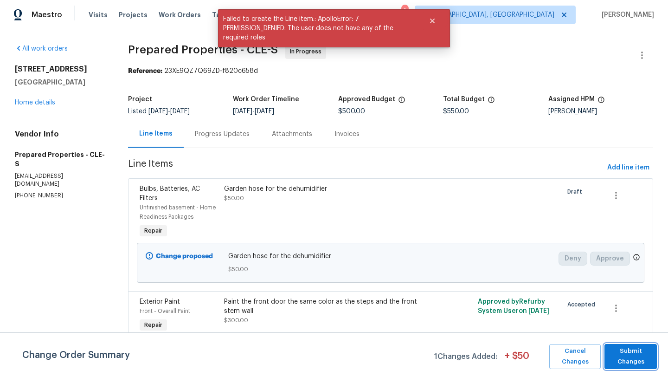
click at [606, 356] on button "Submit Changes" at bounding box center [630, 356] width 52 height 25
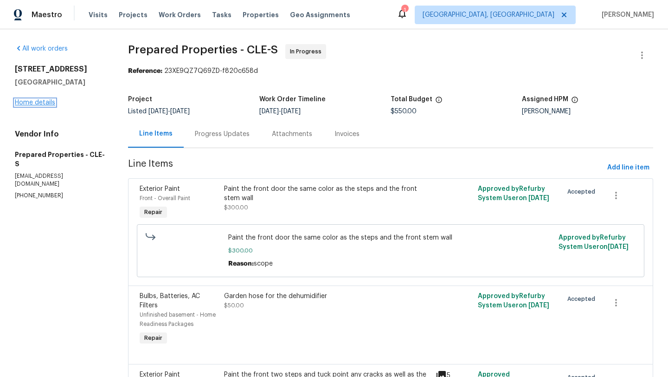
click at [35, 102] on link "Home details" at bounding box center [35, 102] width 40 height 6
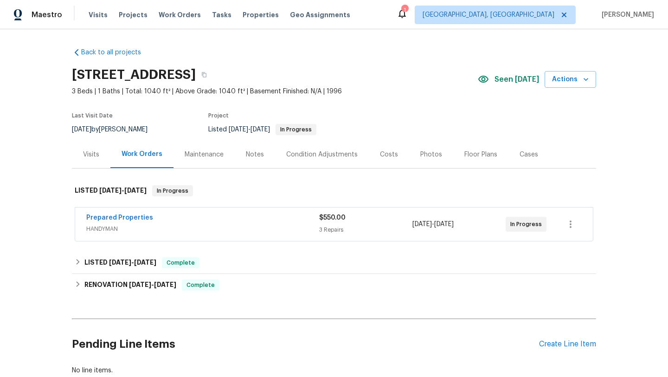
scroll to position [6, 0]
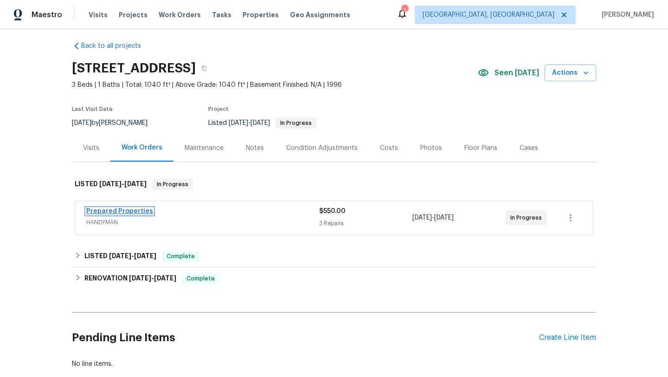
click at [120, 211] on link "Prepared Properties" at bounding box center [119, 211] width 67 height 6
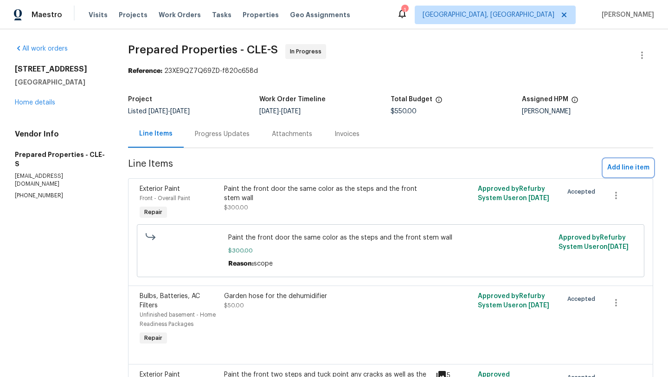
click at [627, 168] on span "Add line item" at bounding box center [628, 168] width 42 height 12
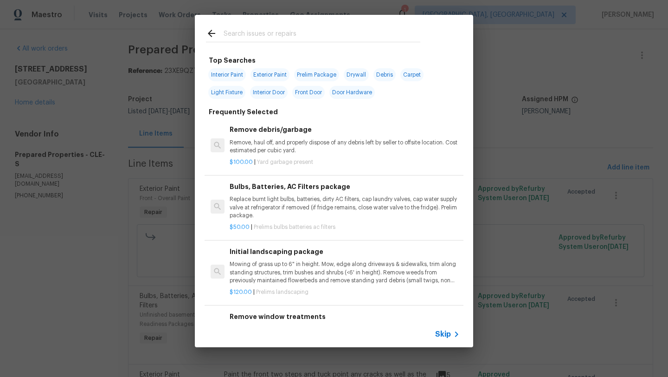
click at [274, 74] on span "Exterior Paint" at bounding box center [269, 74] width 39 height 13
type input "Exterior Paint"
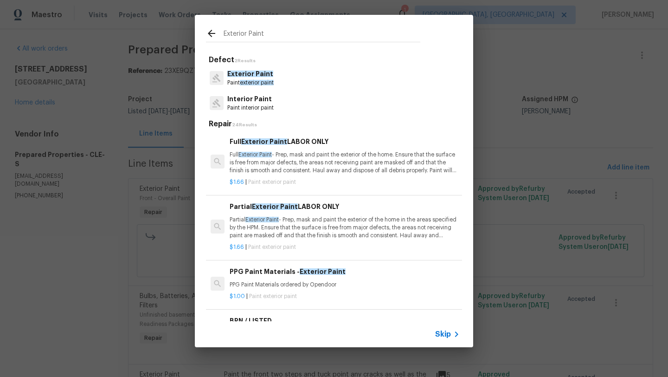
click at [280, 224] on p "Partial Exterior Paint - Prep, mask and paint the exterior of the home in the a…" at bounding box center [345, 228] width 230 height 24
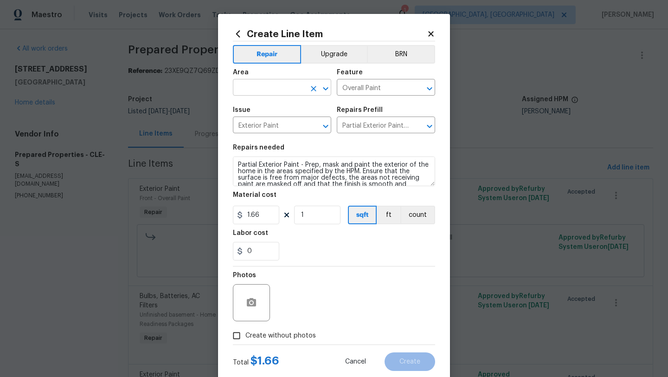
click at [243, 93] on input "text" at bounding box center [269, 88] width 72 height 14
click at [261, 126] on li "Exterior Overall" at bounding box center [282, 124] width 98 height 15
type input "Exterior Overall"
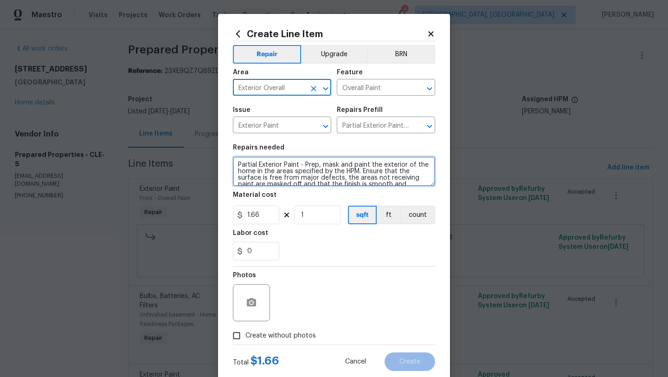
click at [236, 166] on textarea "Partial Exterior Paint - Prep, mask and paint the exterior of the home in the a…" at bounding box center [334, 171] width 202 height 30
type textarea "Scrap and repaint the soffits whitePartial Exterior Paint - Prep, mask and pain…"
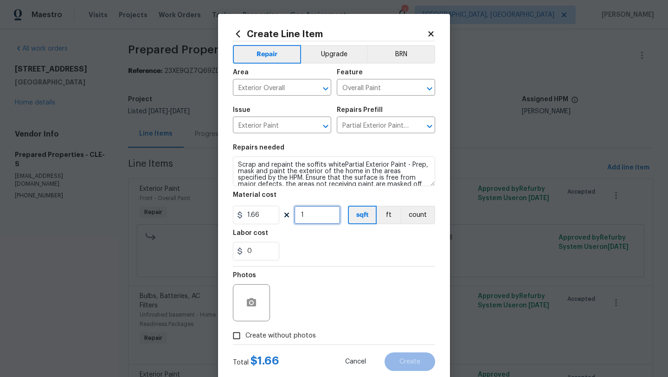
drag, startPoint x: 309, startPoint y: 215, endPoint x: 295, endPoint y: 215, distance: 14.4
click at [295, 215] on input "1" at bounding box center [317, 214] width 46 height 19
type input "800"
click at [295, 260] on div "0" at bounding box center [334, 251] width 202 height 19
click at [263, 220] on input "1.66" at bounding box center [256, 214] width 46 height 19
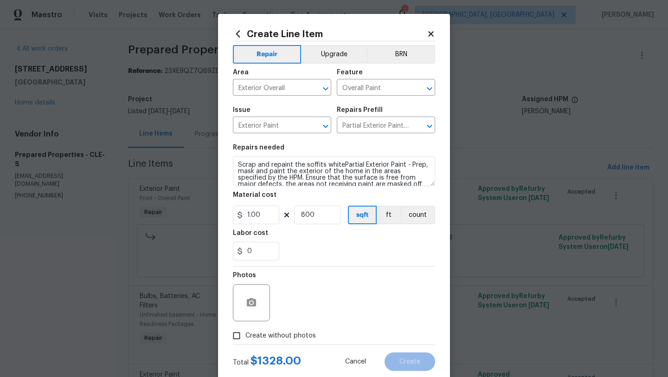
type input "1"
click at [327, 268] on div "Photos" at bounding box center [334, 296] width 202 height 60
click at [305, 215] on input "800" at bounding box center [317, 214] width 46 height 19
type input "1000"
click at [237, 336] on input "Create without photos" at bounding box center [237, 336] width 18 height 18
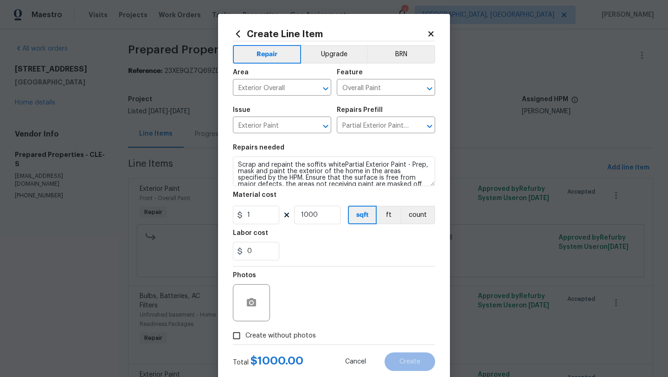
checkbox input "true"
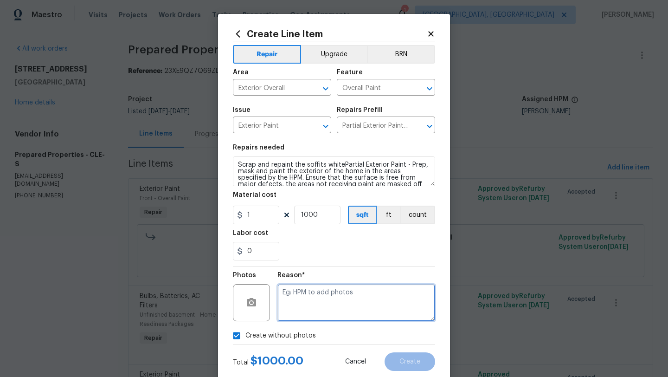
click at [360, 294] on textarea at bounding box center [356, 302] width 158 height 37
type textarea "desk"
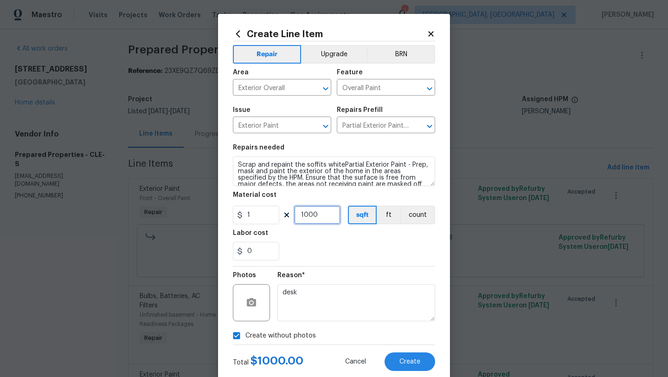
drag, startPoint x: 308, startPoint y: 215, endPoint x: 294, endPoint y: 215, distance: 13.9
click at [294, 215] on div "1 1000 sqft ft count" at bounding box center [334, 214] width 202 height 19
type input "800"
click at [411, 362] on span "Create" at bounding box center [409, 361] width 21 height 7
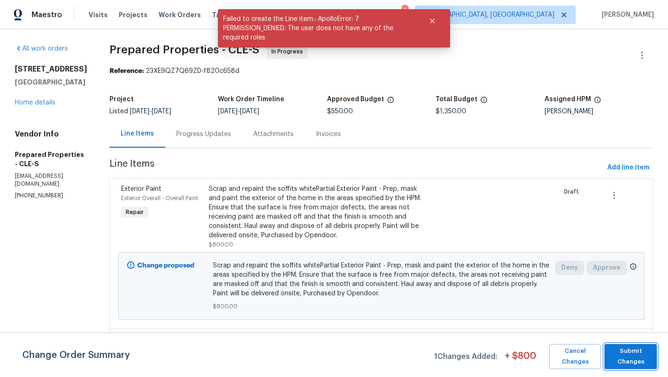
click at [636, 362] on span "Submit Changes" at bounding box center [630, 356] width 43 height 21
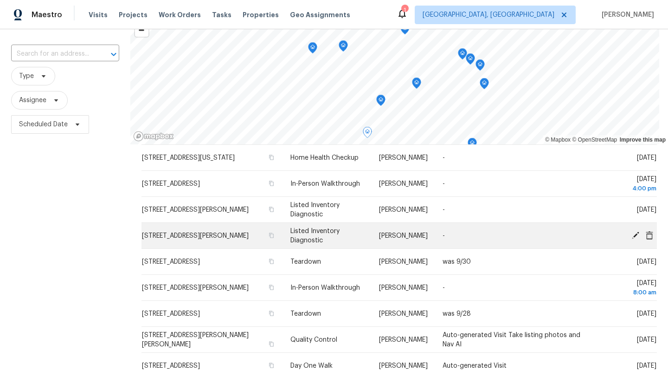
scroll to position [52, 0]
click at [631, 230] on icon at bounding box center [635, 234] width 8 height 8
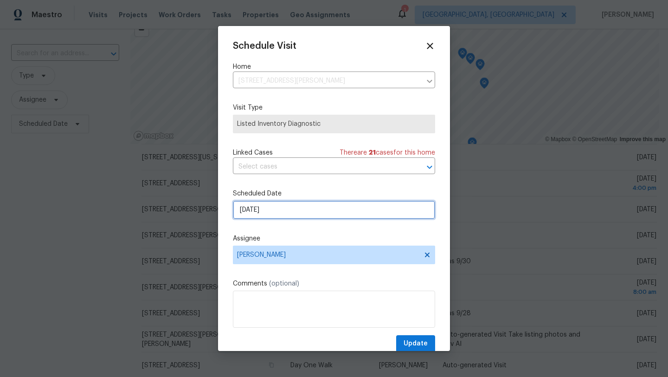
click at [254, 209] on input "[DATE]" at bounding box center [334, 209] width 202 height 19
select select "9"
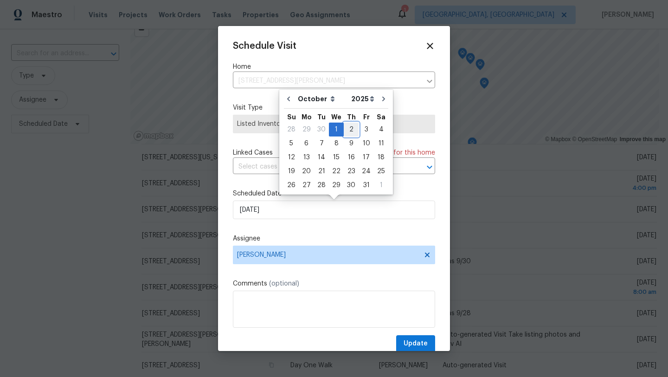
click at [346, 126] on div "2" at bounding box center [351, 129] width 15 height 13
type input "[DATE]"
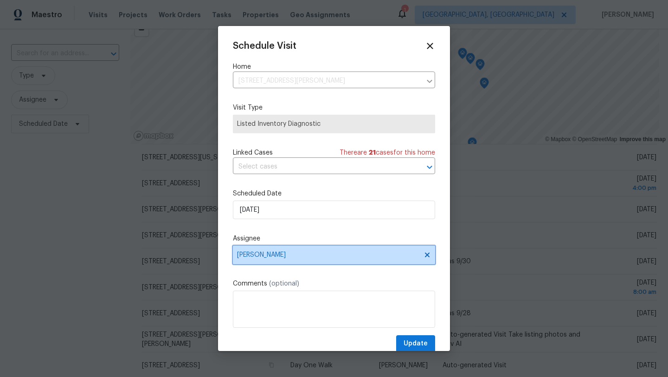
click at [268, 255] on span "[PERSON_NAME]" at bounding box center [328, 254] width 182 height 7
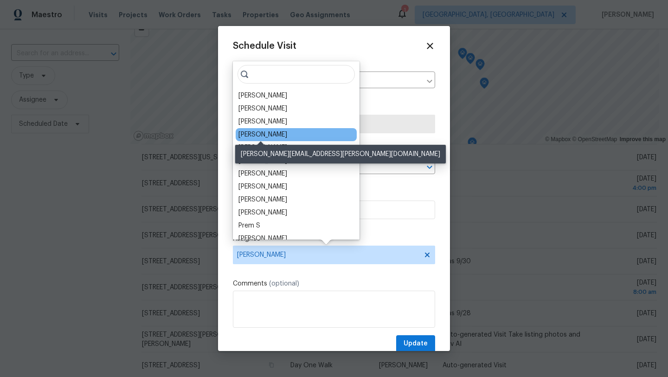
click at [261, 133] on div "[PERSON_NAME]" at bounding box center [262, 134] width 49 height 9
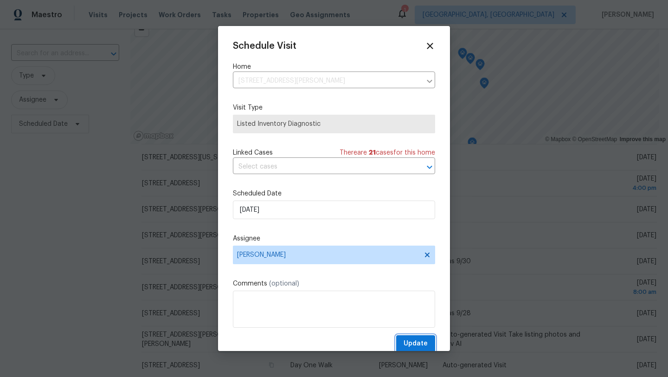
click at [416, 340] on span "Update" at bounding box center [416, 344] width 24 height 12
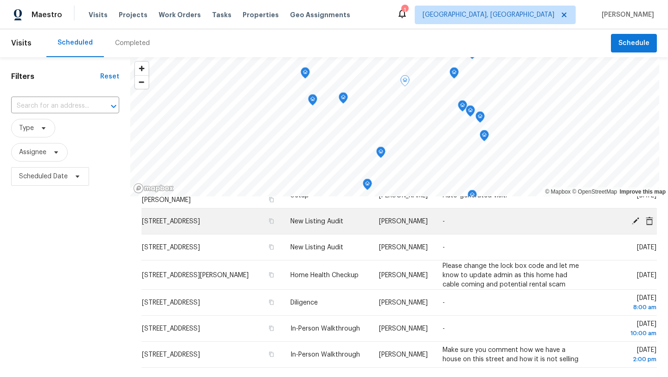
scroll to position [136, 0]
